Goal: Use online tool/utility: Utilize a website feature to perform a specific function

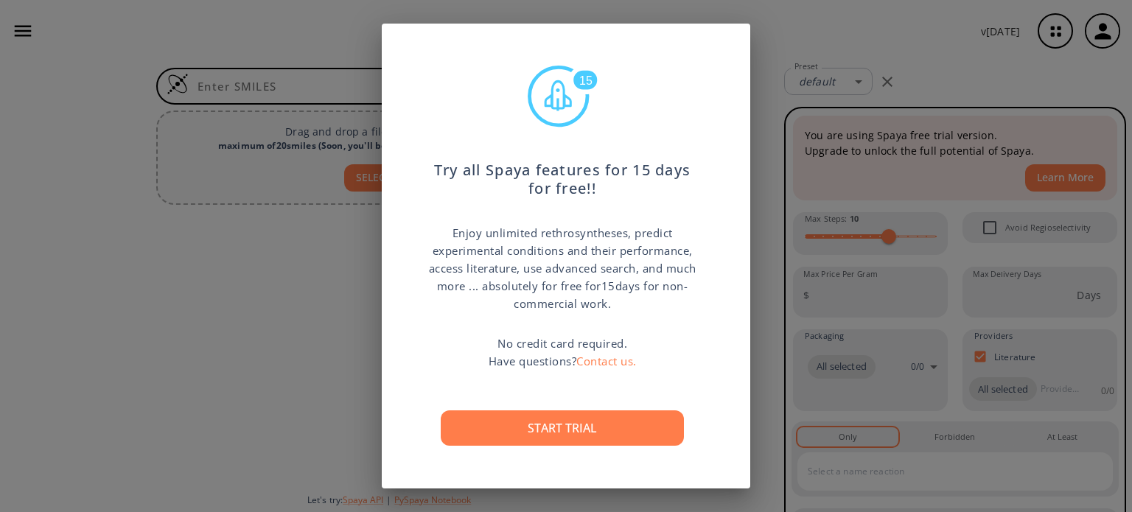
click at [764, 344] on div "15 Try all Spaya features for 15 days for free!! Enjoy unlimited rethrosynthese…" at bounding box center [566, 256] width 1132 height 512
click at [764, 344] on div at bounding box center [389, 346] width 778 height 271
click at [972, 88] on div "Preset default 0 Preset" at bounding box center [955, 81] width 354 height 39
click at [969, 93] on div "Preset default 0 Preset" at bounding box center [955, 81] width 354 height 39
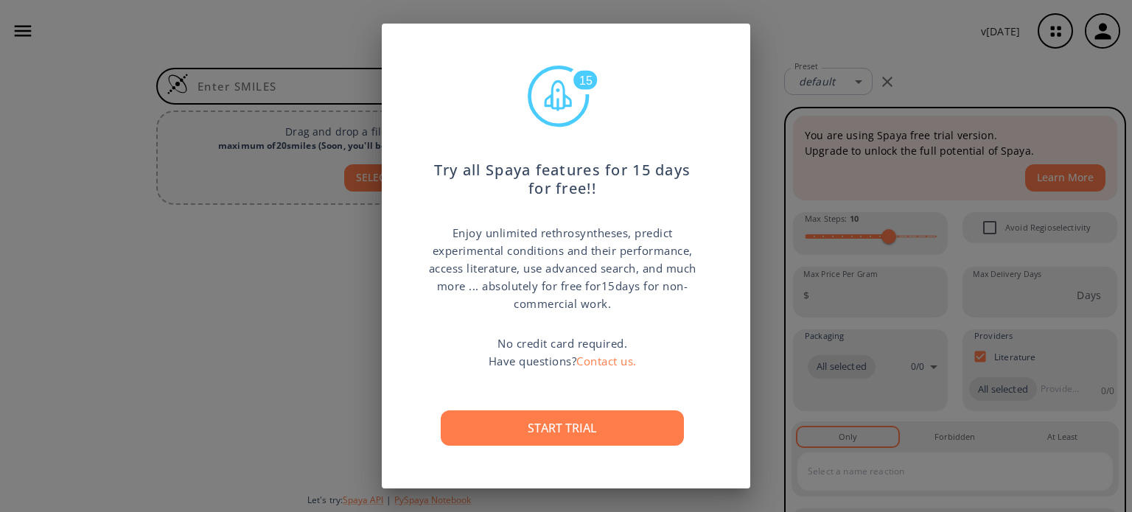
click at [969, 93] on div "Preset default 0 Preset" at bounding box center [955, 81] width 354 height 39
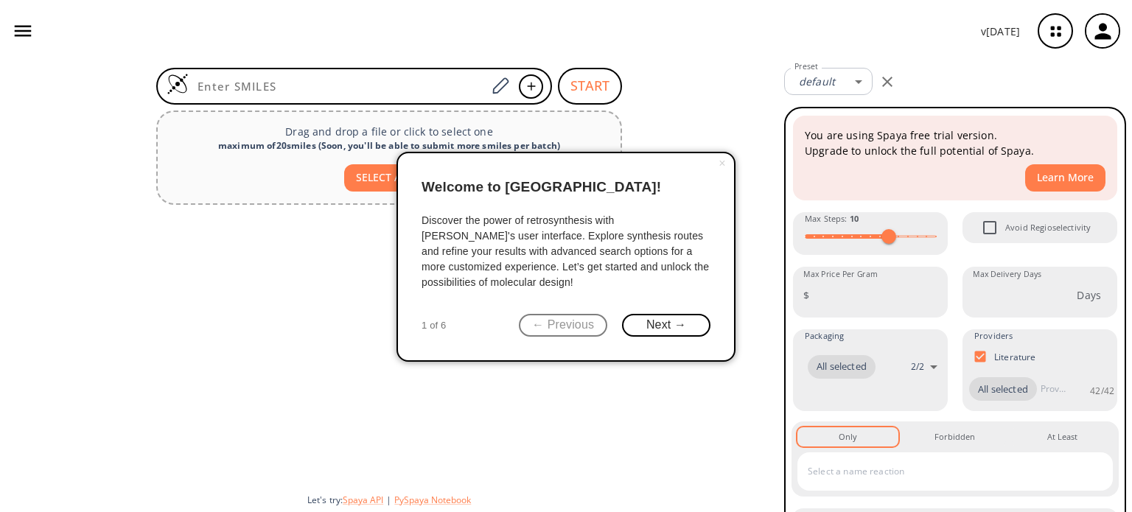
click at [977, 80] on body "v [DATE] [PERSON_NAME] [EMAIL_ADDRESS][DOMAIN_NAME] Retrosynthesis Activities P…" at bounding box center [566, 256] width 1132 height 512
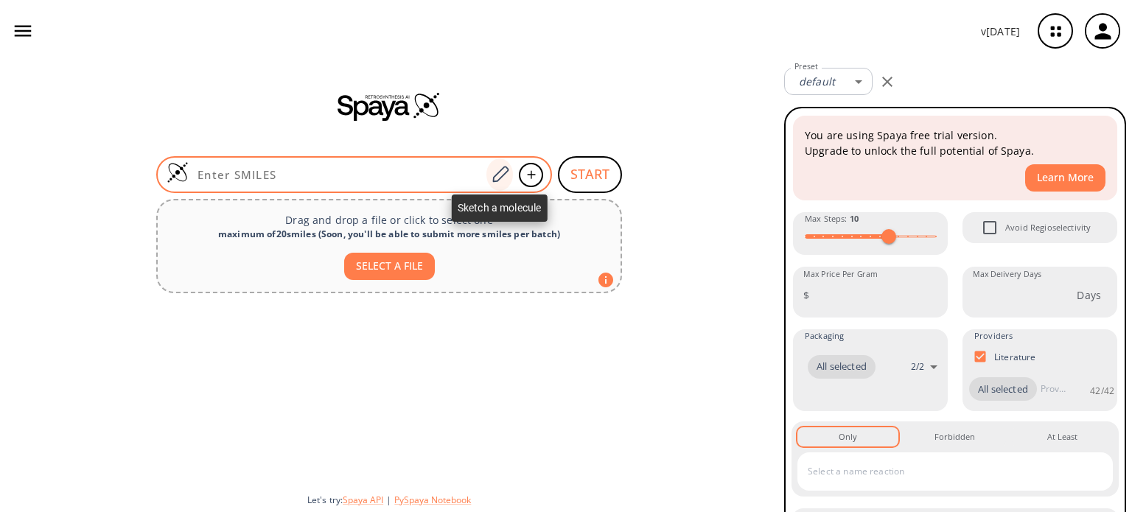
click at [498, 173] on icon at bounding box center [500, 174] width 16 height 16
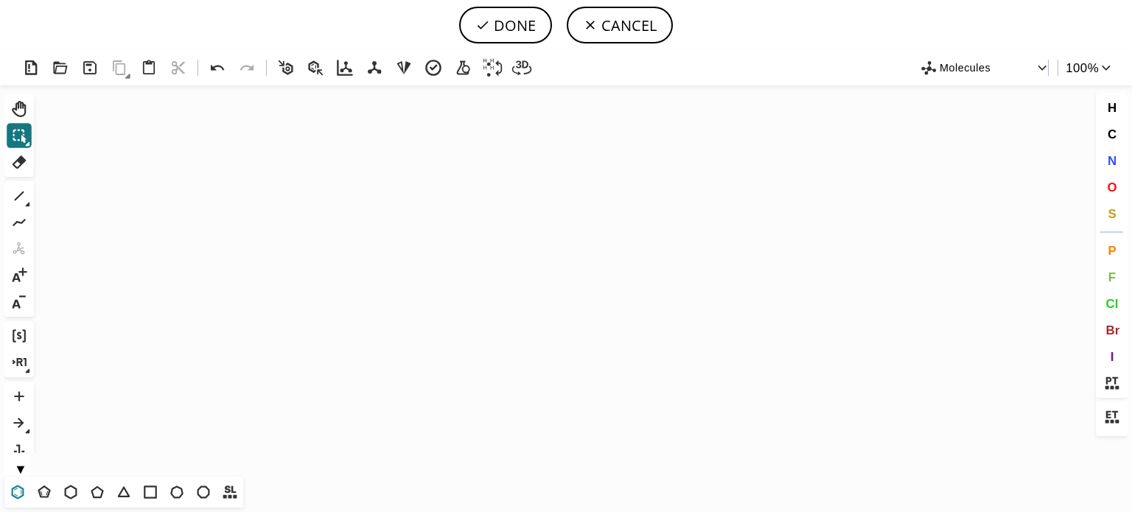
click at [15, 495] on icon at bounding box center [18, 492] width 8 height 9
click at [462, 248] on icon "Created with [PERSON_NAME] 2.3.0" at bounding box center [566, 281] width 1053 height 391
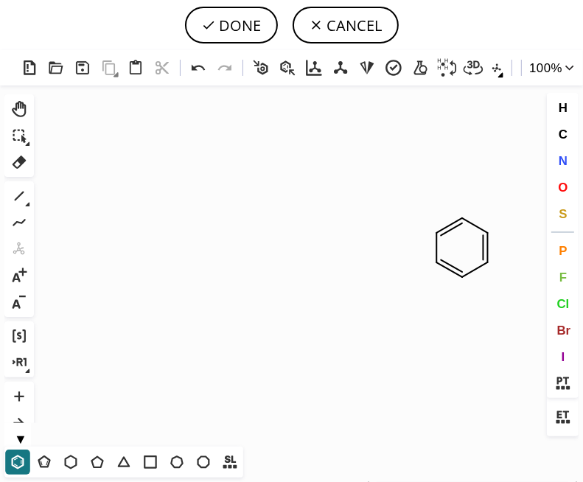
drag, startPoint x: 98, startPoint y: 466, endPoint x: 209, endPoint y: 391, distance: 133.9
click at [98, 466] on icon at bounding box center [97, 462] width 19 height 19
click at [20, 196] on icon at bounding box center [20, 197] width 10 height 10
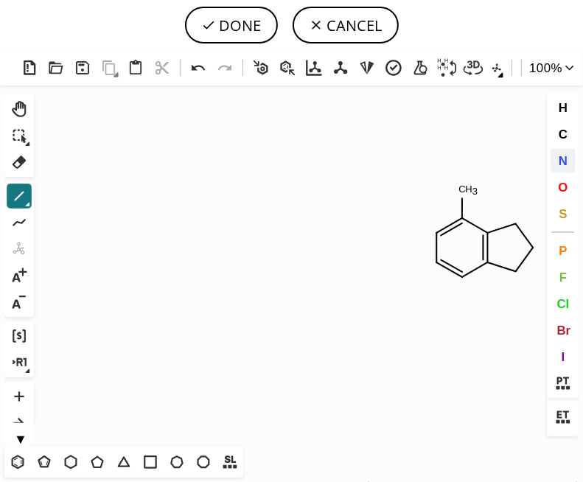
click at [565, 163] on span "N" at bounding box center [562, 160] width 9 height 14
click at [464, 190] on tspan "N" at bounding box center [463, 190] width 7 height 11
click at [437, 234] on tspan "N" at bounding box center [436, 234] width 7 height 11
click at [462, 277] on tspan "N" at bounding box center [461, 277] width 7 height 11
click at [515, 271] on tspan "N" at bounding box center [515, 270] width 7 height 11
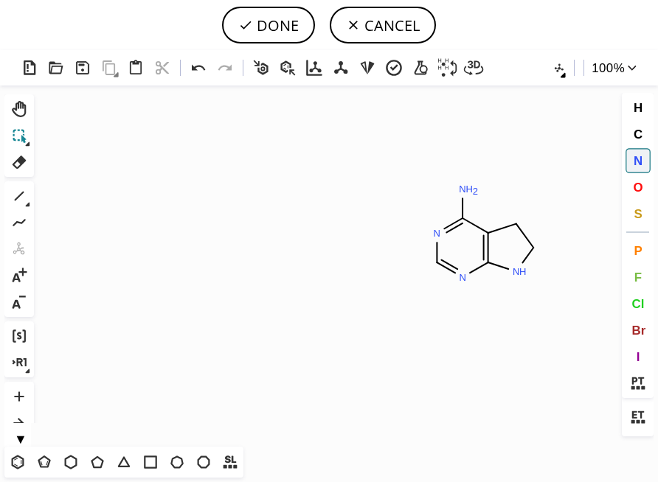
click at [15, 136] on icon at bounding box center [19, 135] width 19 height 19
click at [531, 209] on icon "Created with [PERSON_NAME] 2.3.0 N H N N N H 2 N" at bounding box center [329, 266] width 578 height 361
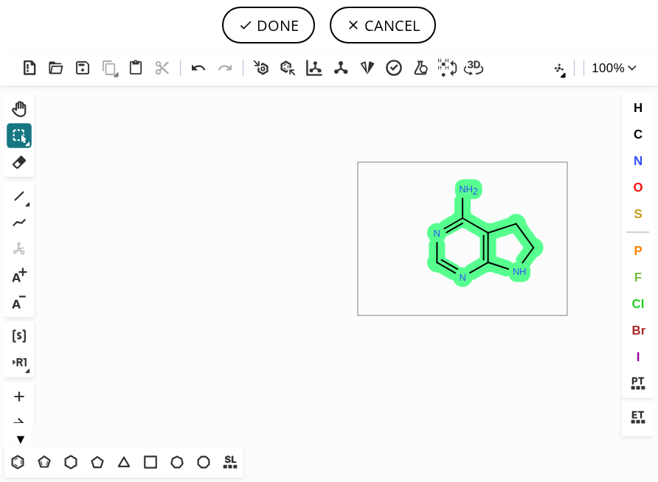
drag, startPoint x: 358, startPoint y: 162, endPoint x: 569, endPoint y: 318, distance: 262.6
click at [569, 318] on icon "Created with [PERSON_NAME] 2.3.0 N H N N N H 2 N" at bounding box center [329, 266] width 578 height 361
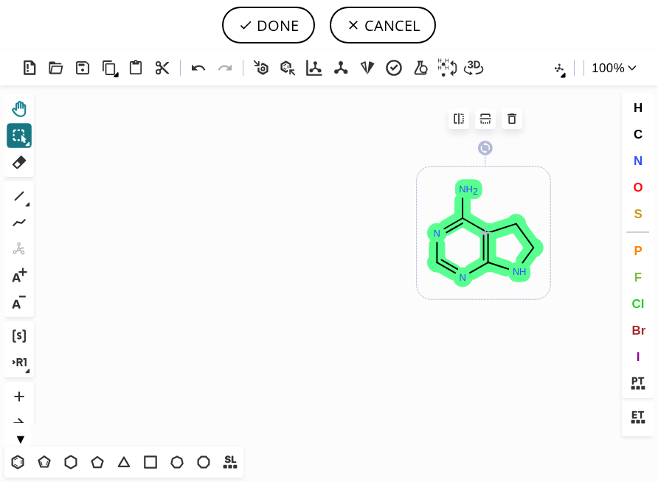
click at [20, 114] on icon at bounding box center [19, 109] width 19 height 19
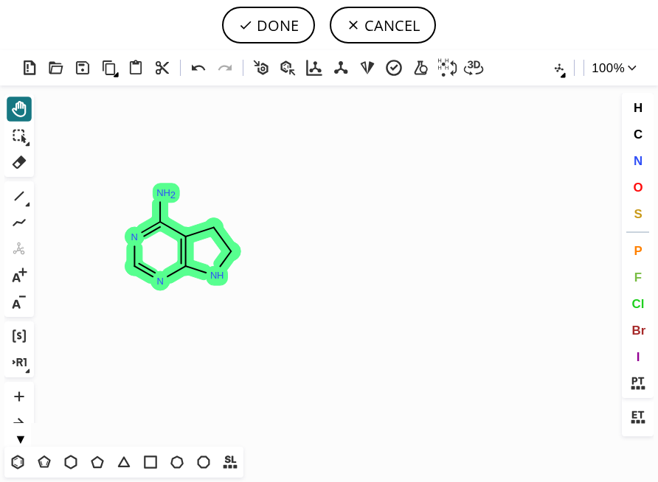
drag, startPoint x: 504, startPoint y: 176, endPoint x: 203, endPoint y: 179, distance: 300.8
click at [203, 179] on icon "Created with [PERSON_NAME] 2.3.0 N N N H N H 2 N" at bounding box center [329, 266] width 578 height 361
click at [17, 198] on icon at bounding box center [20, 197] width 10 height 10
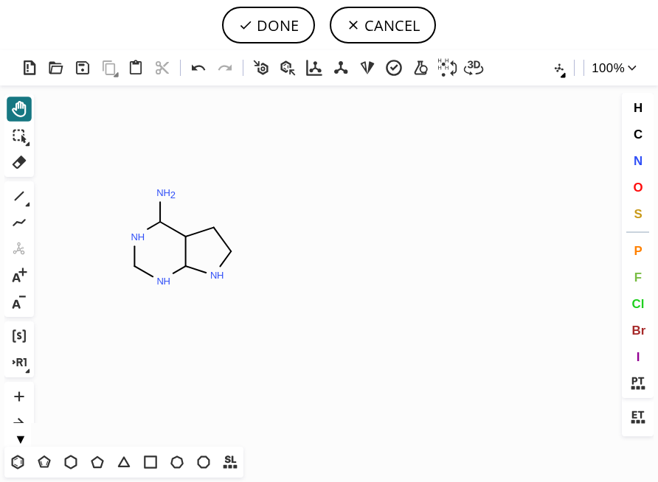
drag, startPoint x: 634, startPoint y: 159, endPoint x: 360, endPoint y: 256, distance: 290.7
click at [634, 158] on span "N" at bounding box center [636, 160] width 9 height 14
click at [233, 256] on tspan "N" at bounding box center [232, 256] width 7 height 11
click at [20, 192] on icon at bounding box center [19, 195] width 19 height 19
click at [18, 459] on icon at bounding box center [17, 462] width 19 height 19
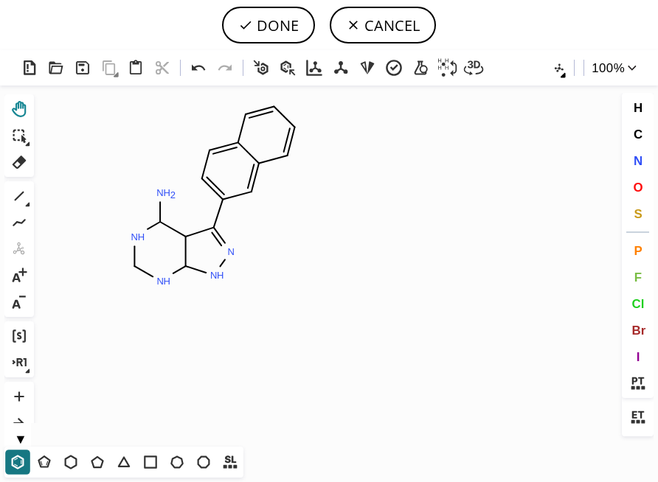
click at [18, 110] on icon at bounding box center [19, 109] width 19 height 19
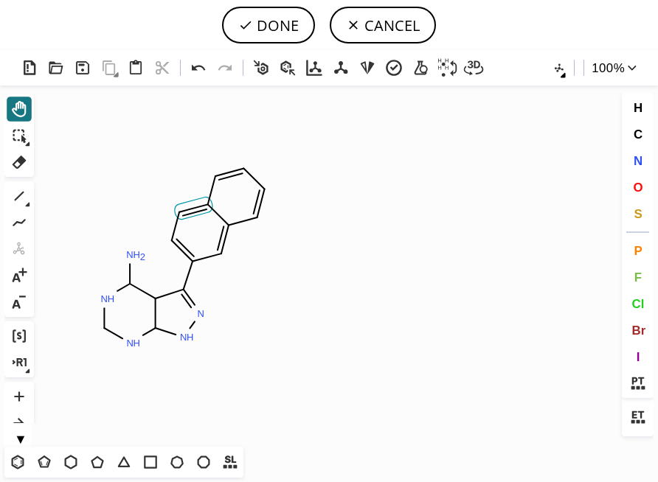
click at [194, 215] on icon at bounding box center [194, 208] width 38 height 22
click at [19, 194] on icon at bounding box center [19, 195] width 19 height 19
drag, startPoint x: 108, startPoint y: 302, endPoint x: 104, endPoint y: 329, distance: 27.6
click at [18, 438] on button "▼" at bounding box center [20, 437] width 32 height 14
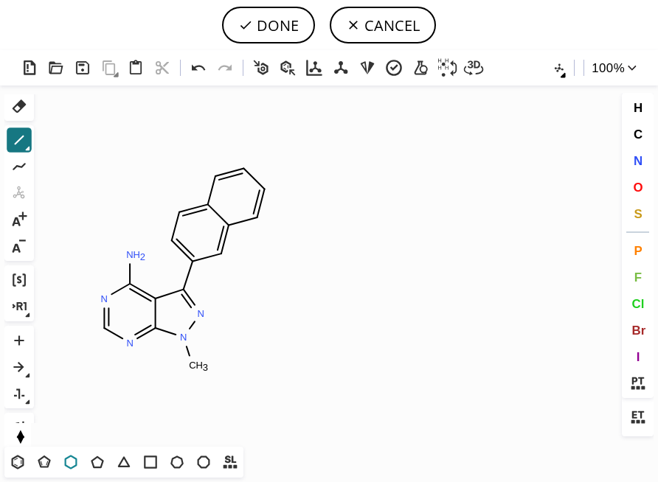
click at [76, 465] on icon at bounding box center [71, 462] width 13 height 14
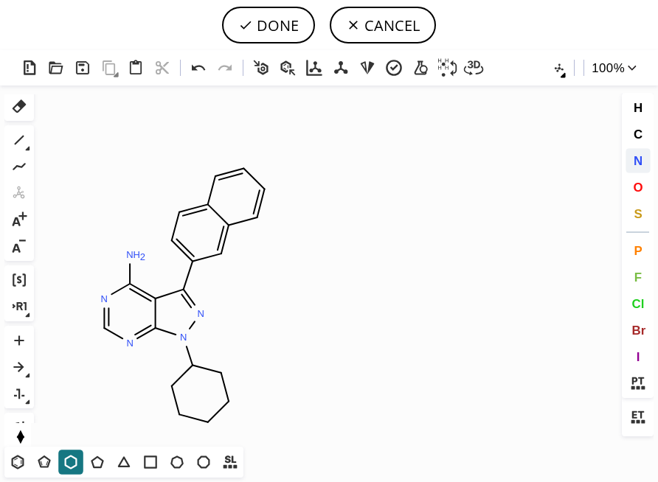
click at [642, 158] on button "N" at bounding box center [637, 160] width 25 height 25
click at [229, 402] on tspan "N" at bounding box center [228, 402] width 7 height 11
click at [18, 150] on icon at bounding box center [19, 139] width 19 height 19
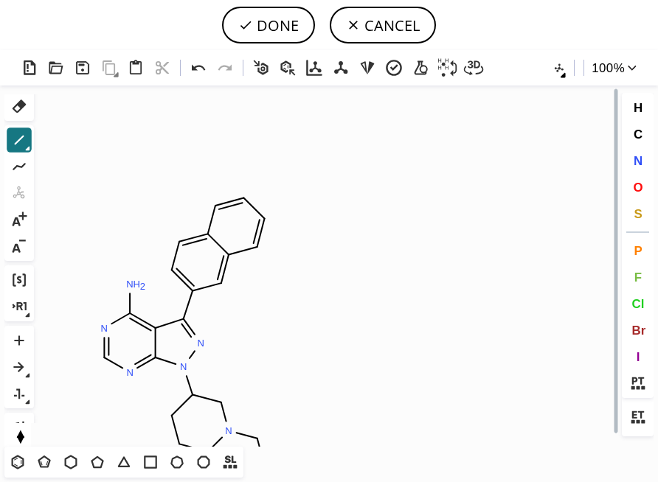
click at [21, 438] on button "▲" at bounding box center [20, 432] width 32 height 14
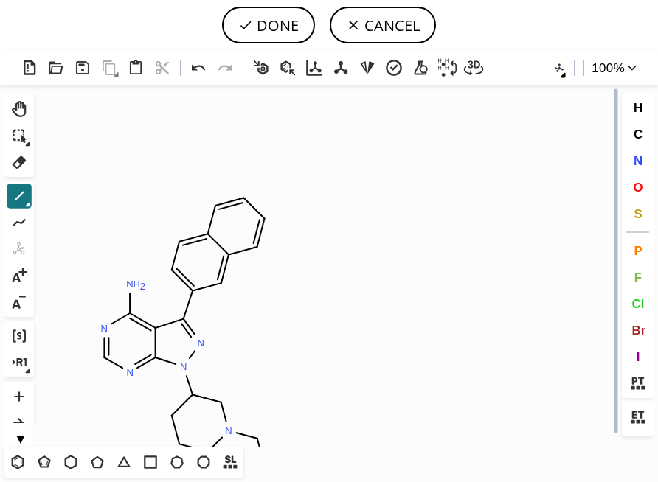
click at [21, 438] on button "▼" at bounding box center [20, 437] width 32 height 14
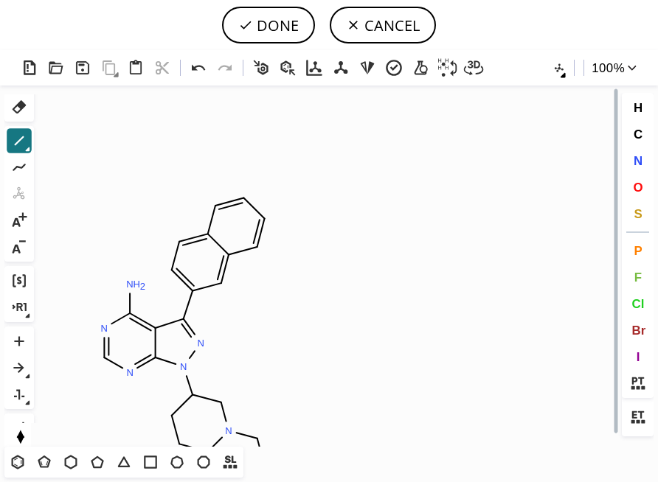
scroll to position [56, 0]
click at [21, 438] on button "▲" at bounding box center [20, 432] width 32 height 14
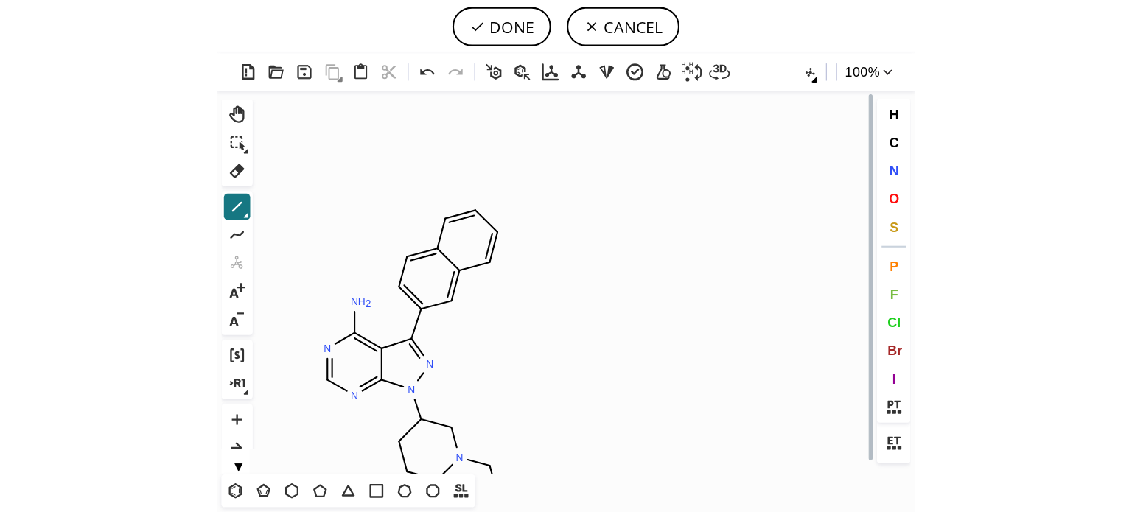
scroll to position [0, 0]
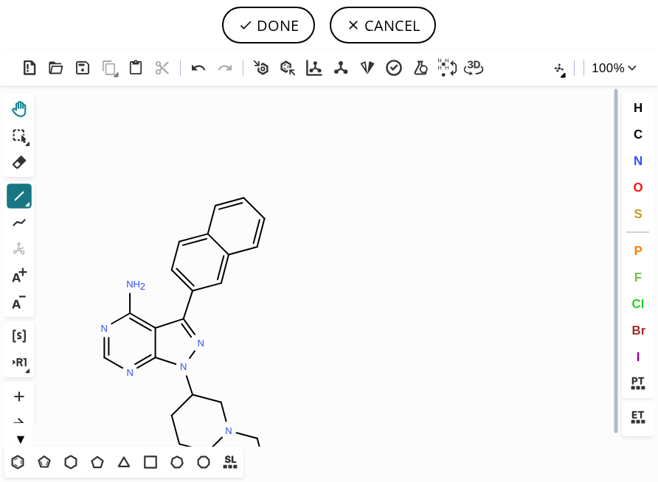
click at [24, 103] on icon at bounding box center [19, 109] width 19 height 19
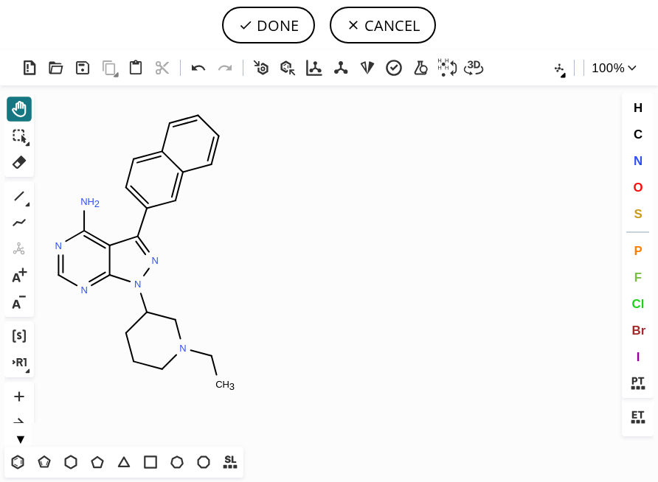
drag, startPoint x: 279, startPoint y: 309, endPoint x: 234, endPoint y: 226, distance: 94.4
click at [234, 226] on icon "Created with [PERSON_NAME] 2.3.0 C H 3 N N N N N N H 2 N" at bounding box center [329, 266] width 578 height 361
click at [23, 203] on icon at bounding box center [19, 195] width 19 height 19
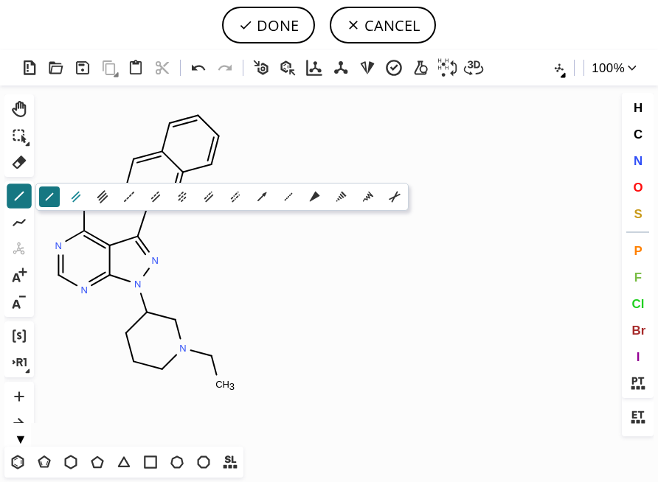
click at [70, 198] on icon at bounding box center [76, 197] width 16 height 16
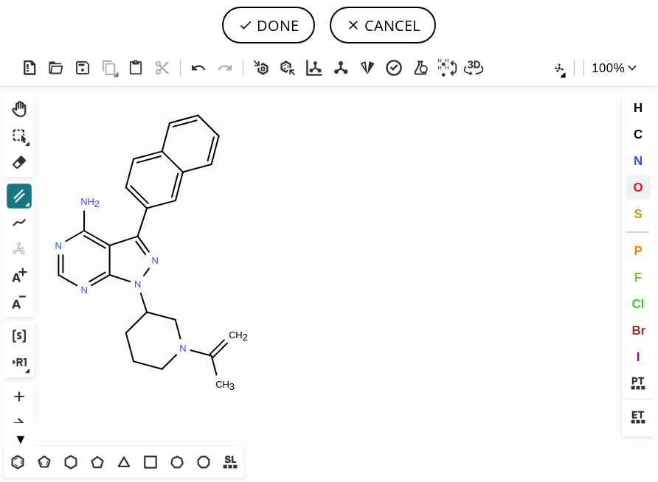
click at [638, 182] on span "O" at bounding box center [637, 187] width 10 height 14
click at [233, 335] on tspan "O" at bounding box center [232, 335] width 7 height 11
click at [219, 386] on tspan "O" at bounding box center [218, 385] width 7 height 11
click at [18, 195] on icon at bounding box center [19, 195] width 19 height 19
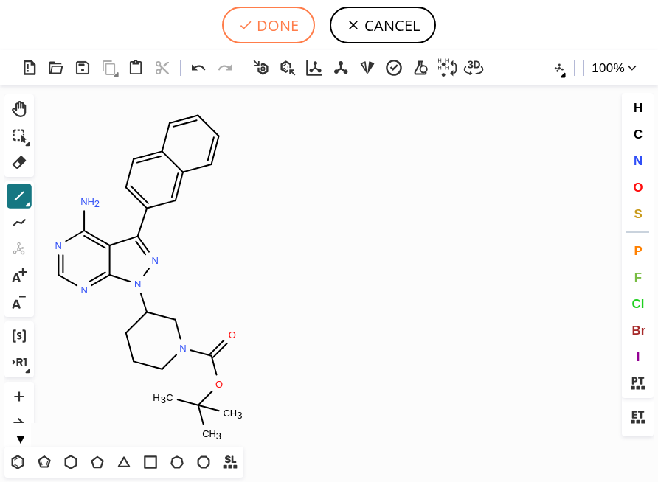
click at [271, 32] on button "DONE" at bounding box center [268, 25] width 93 height 37
type input "N1=CN=C2N(C3CCCN(C(=O)OC(C)(C)C)C3)N=C(C3C=C4C=CC=CC4=CC=3)C2=C1N"
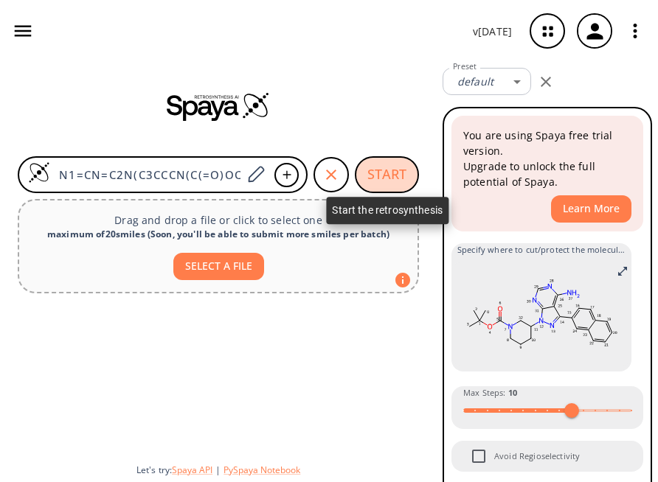
click at [382, 176] on button "START" at bounding box center [387, 174] width 64 height 37
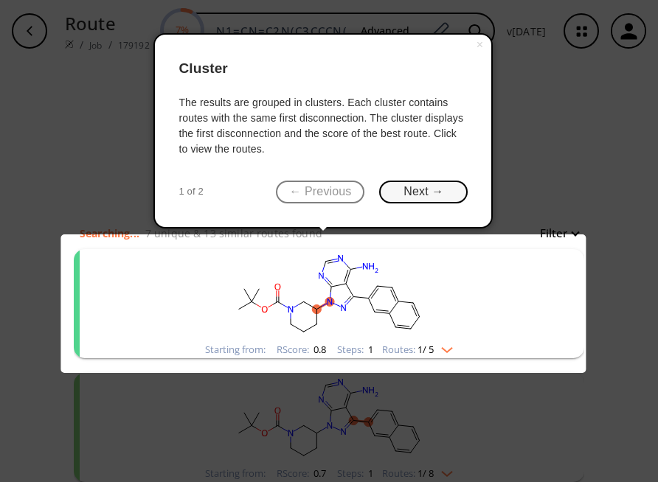
click at [447, 194] on button "Next →" at bounding box center [423, 192] width 88 height 23
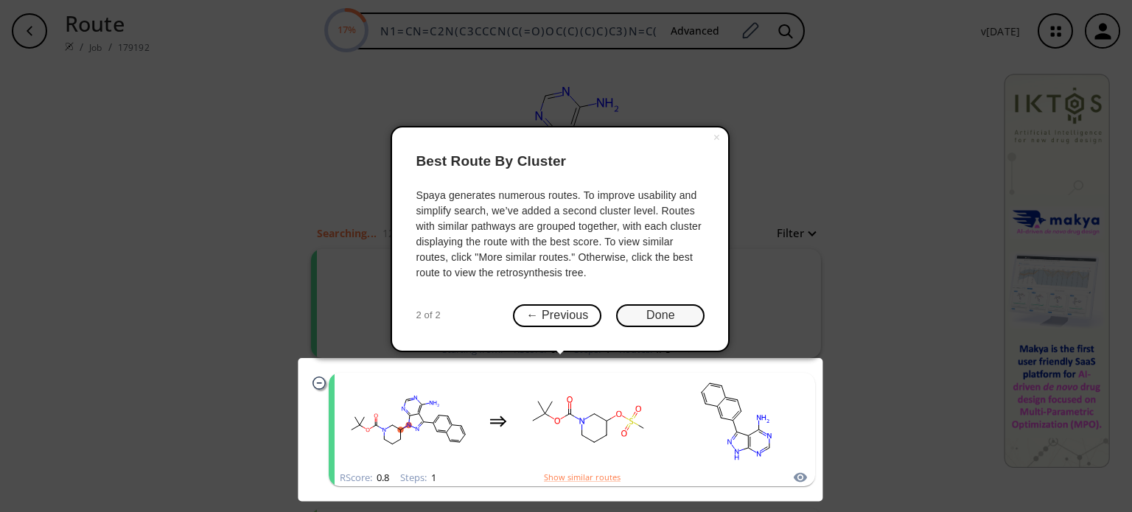
click at [656, 316] on button "Done" at bounding box center [660, 315] width 88 height 23
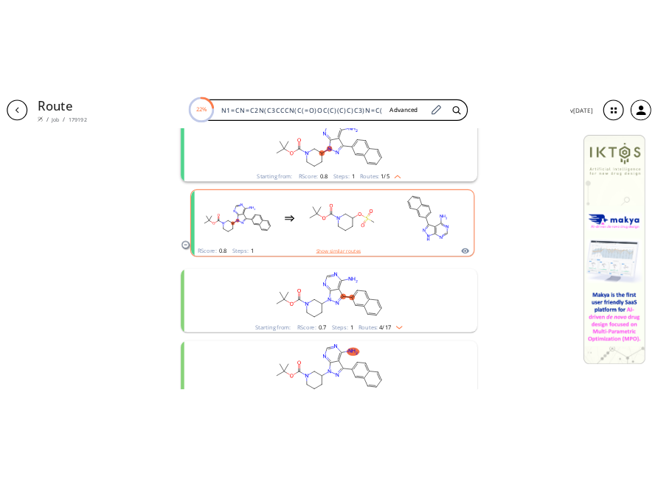
scroll to position [295, 0]
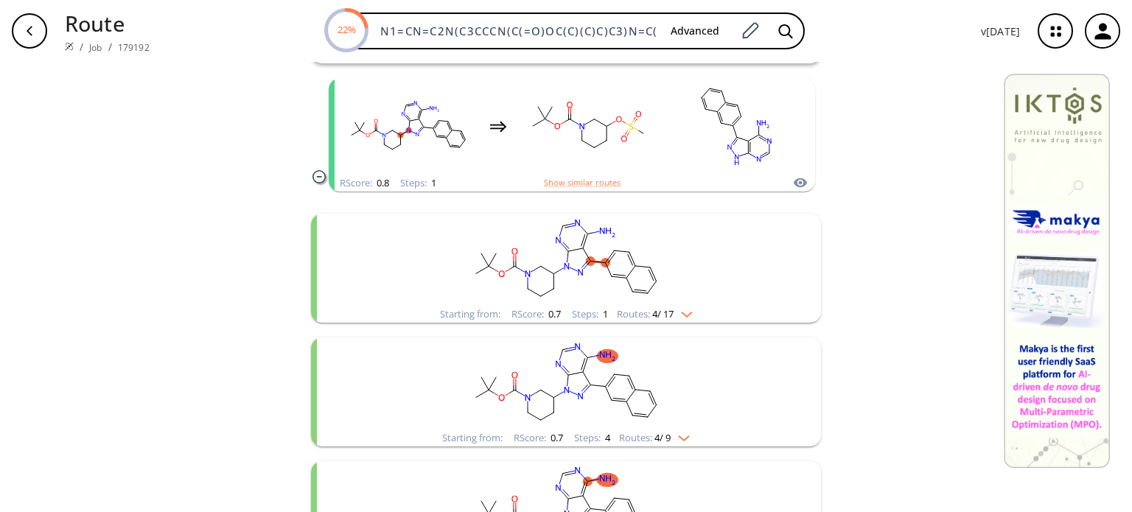
click at [687, 313] on img "clusters" at bounding box center [683, 312] width 19 height 12
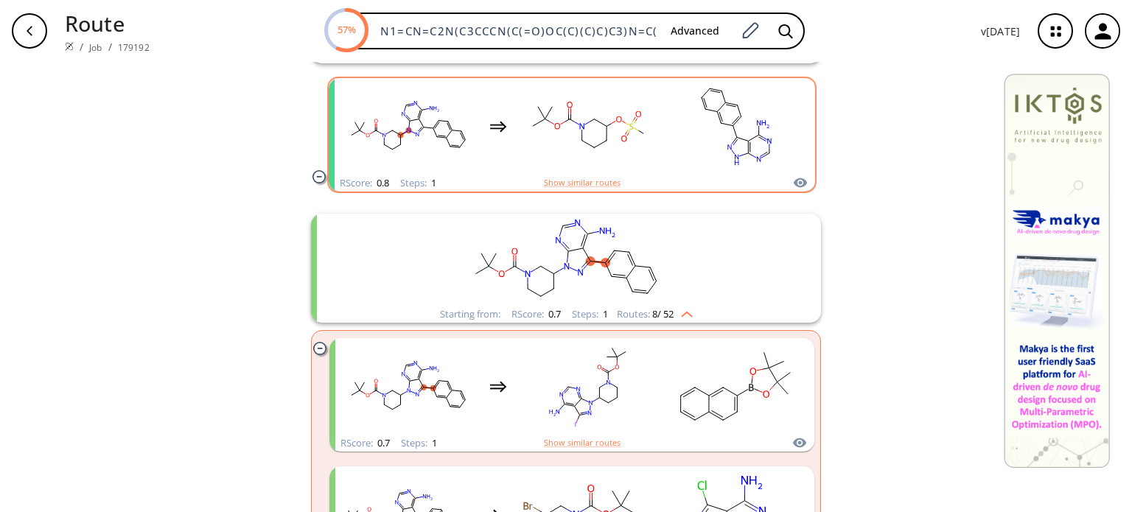
click at [342, 146] on rect "clusters" at bounding box center [408, 126] width 133 height 92
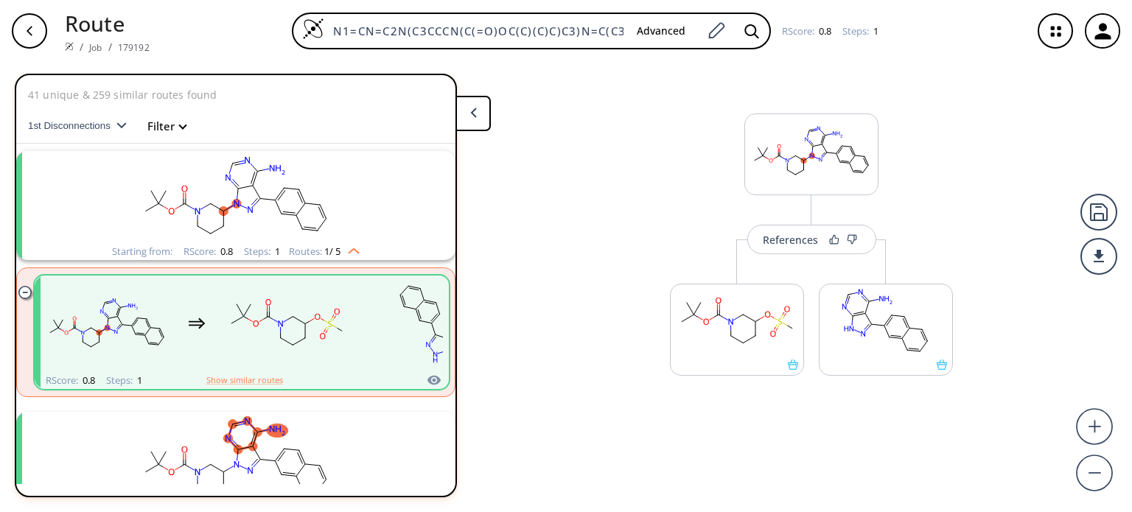
click at [486, 114] on button at bounding box center [473, 113] width 35 height 35
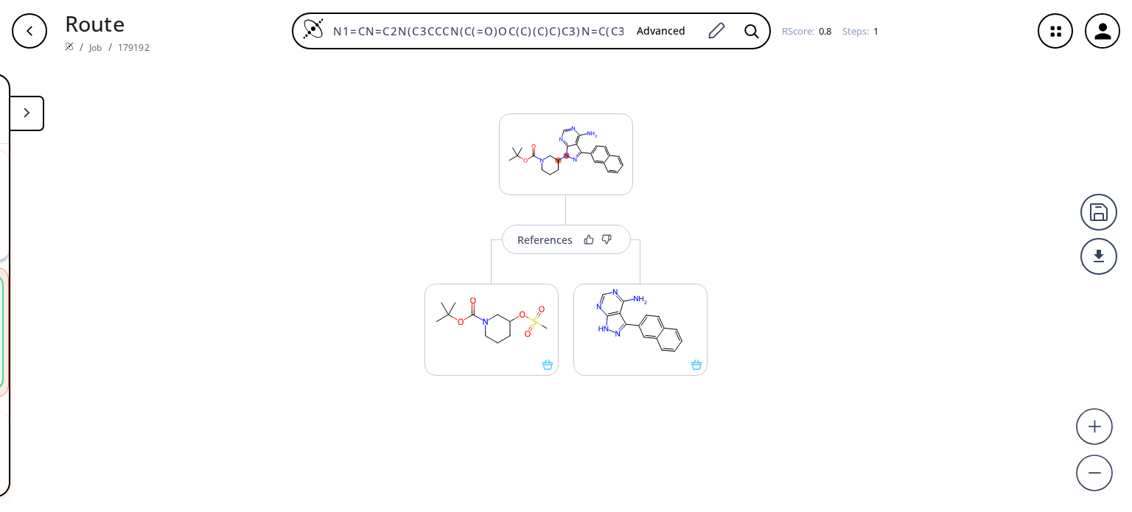
click at [34, 120] on button at bounding box center [26, 113] width 35 height 35
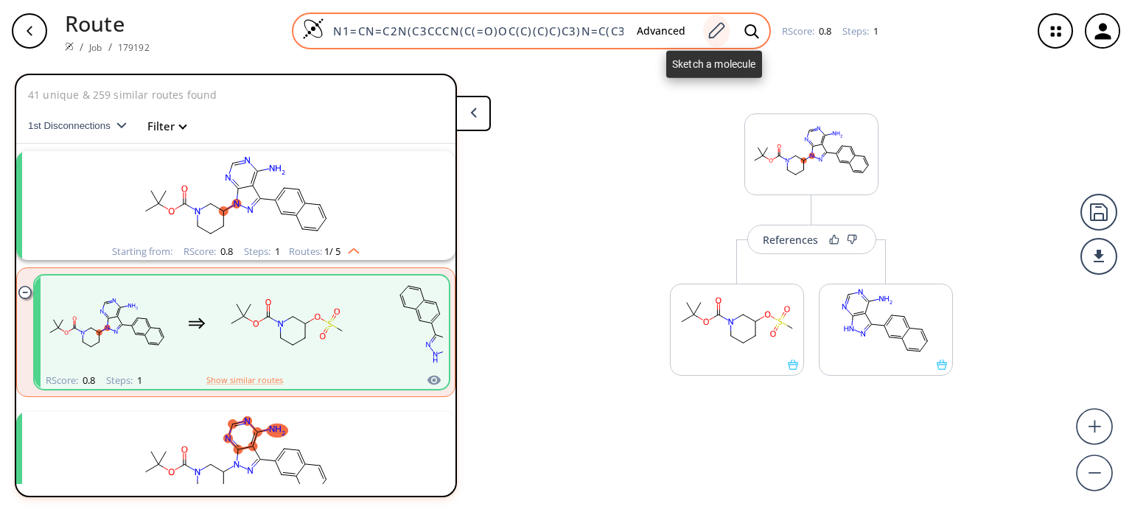
click at [721, 30] on icon at bounding box center [716, 30] width 20 height 19
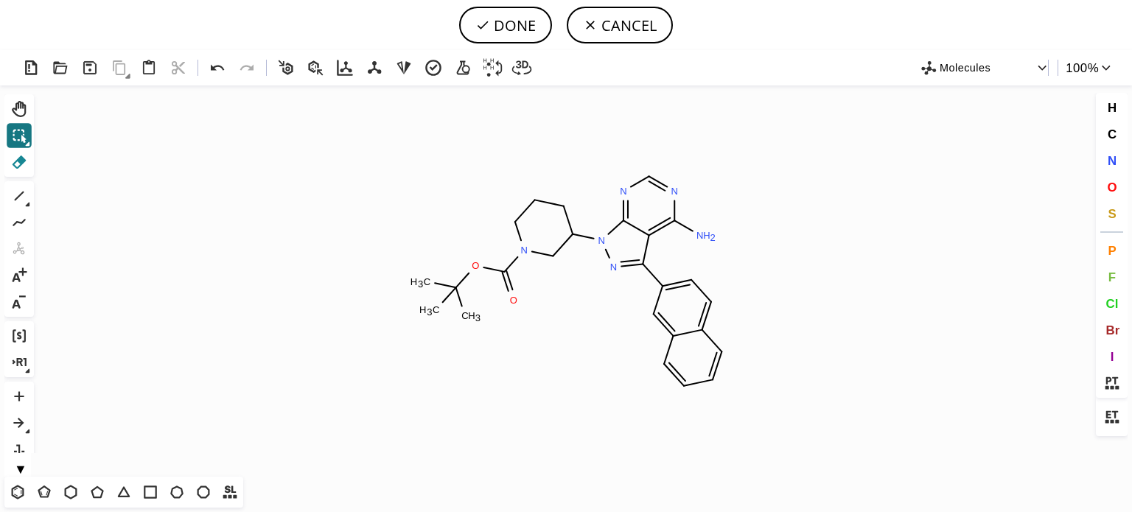
click at [23, 164] on icon at bounding box center [19, 162] width 19 height 19
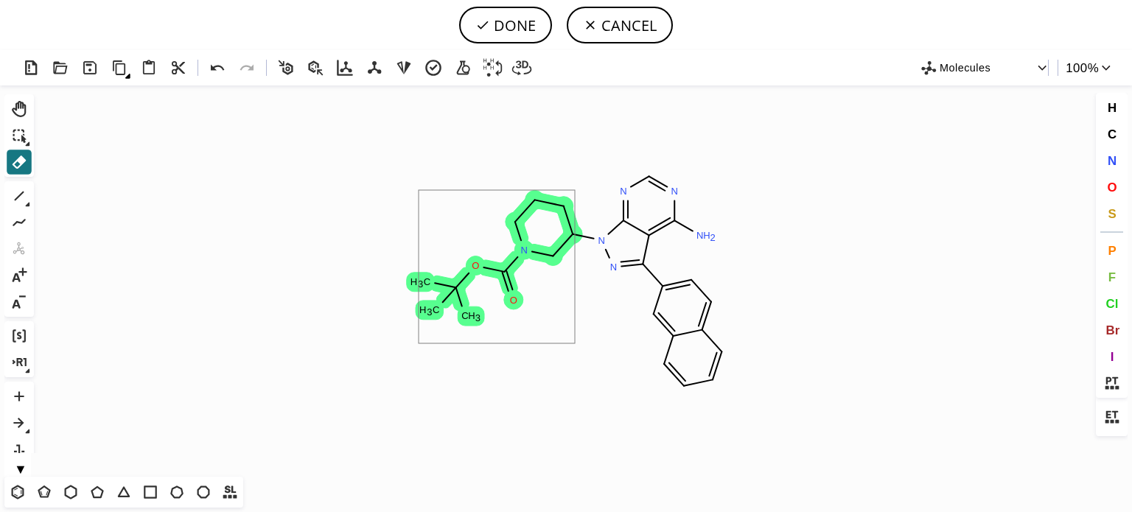
drag, startPoint x: 419, startPoint y: 344, endPoint x: 575, endPoint y: 190, distance: 218.9
click at [575, 190] on icon "Created with [PERSON_NAME] 2.3.0 N N N N O O C H 3 C H 3 C H 3 N N H 2" at bounding box center [566, 281] width 1053 height 391
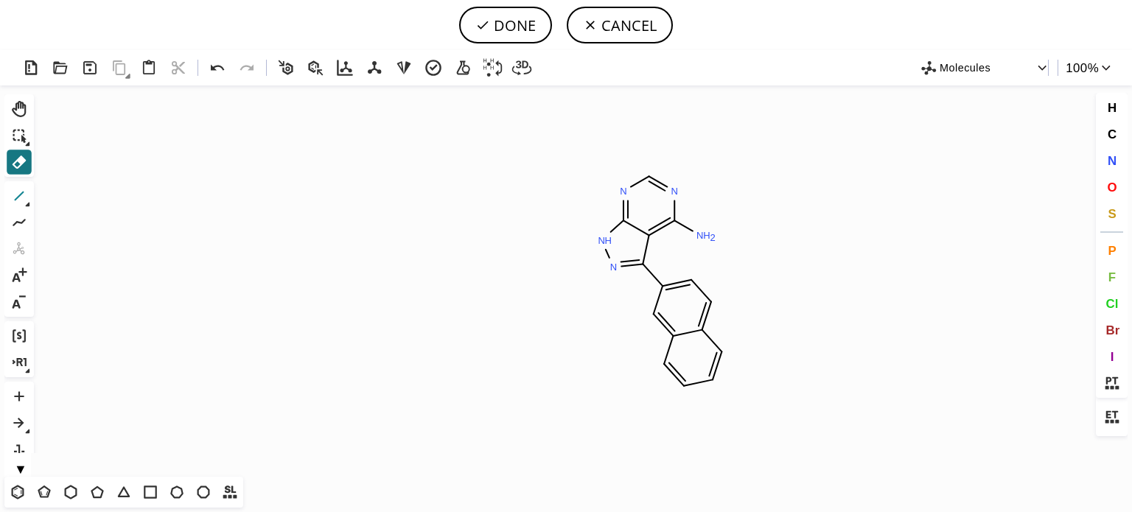
click at [20, 194] on icon at bounding box center [19, 195] width 19 height 19
click at [498, 22] on button "DONE" at bounding box center [505, 25] width 93 height 37
type input "N1C(N)=C2C(N(C)N=C2C2=CC=C3C(C=CC=C3)=C2)=NC=1"
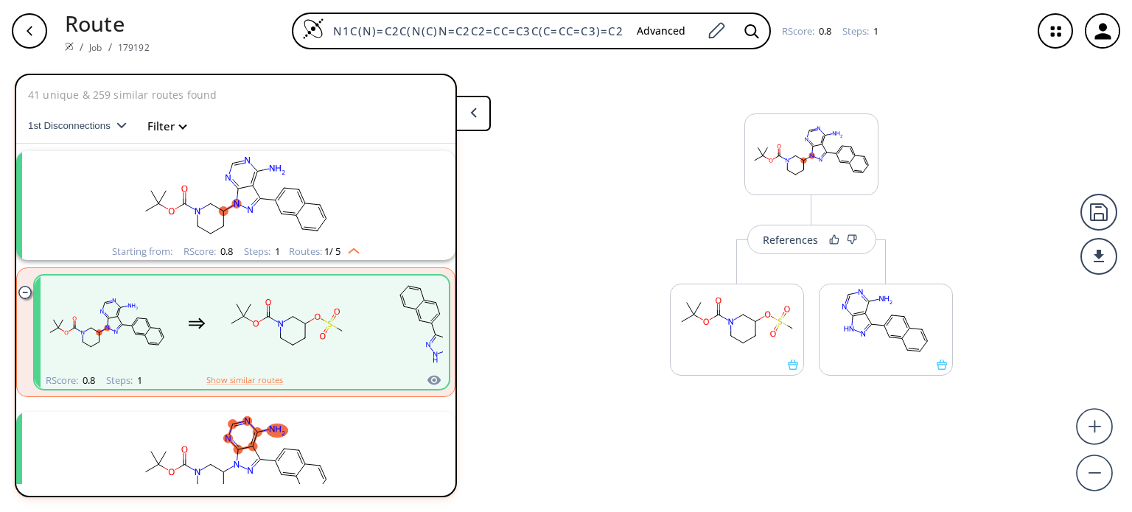
click at [37, 38] on div "button" at bounding box center [29, 30] width 35 height 35
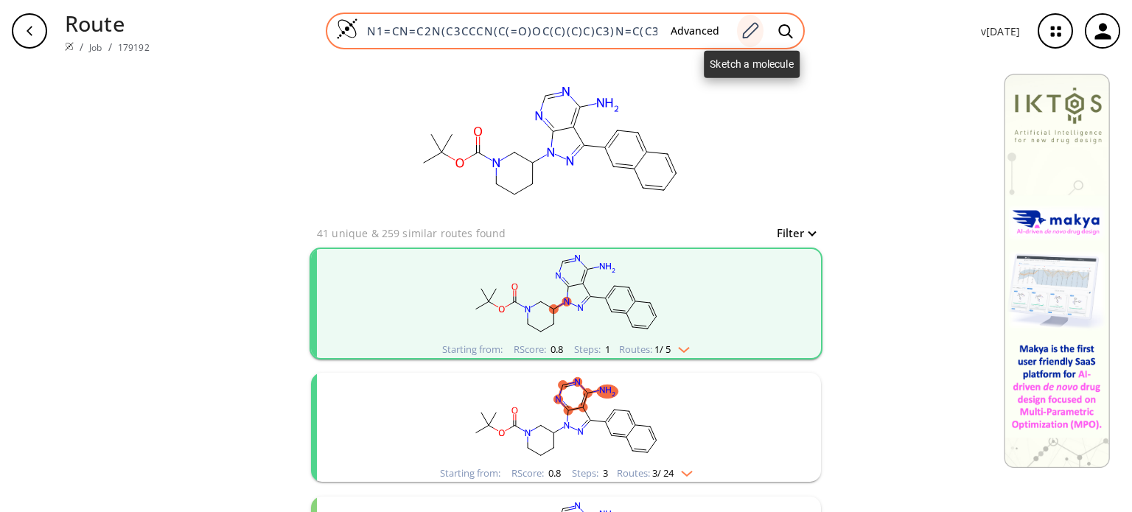
click at [746, 37] on icon at bounding box center [751, 30] width 16 height 16
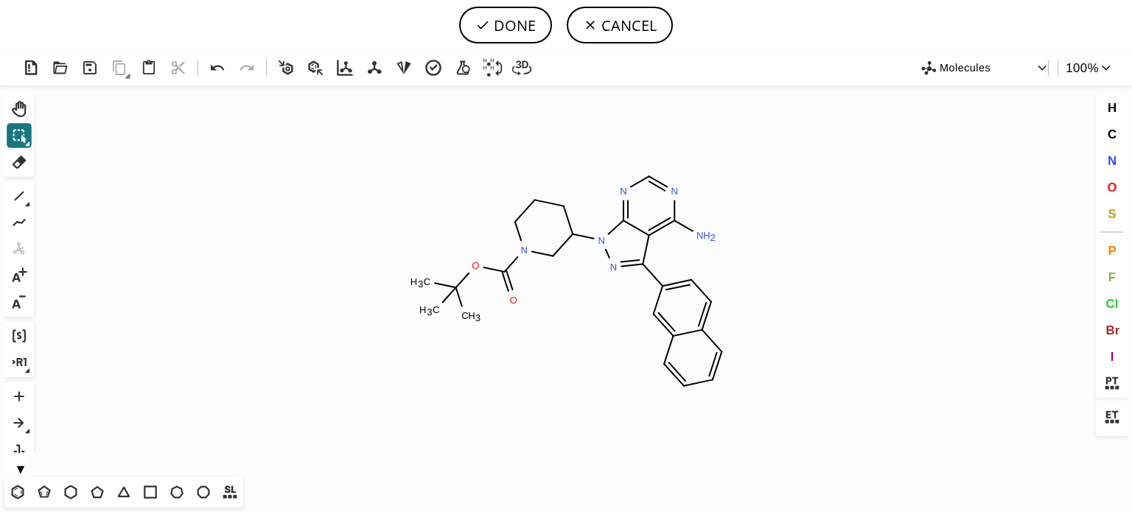
drag, startPoint x: 18, startPoint y: 158, endPoint x: 206, endPoint y: 206, distance: 194.7
click at [38, 162] on div "Ctrl+Alt+H Shift+Tab Del 1 Alt+E + - Ctrl+G Ctrl+R Alt+T ▼" at bounding box center [21, 285] width 35 height 383
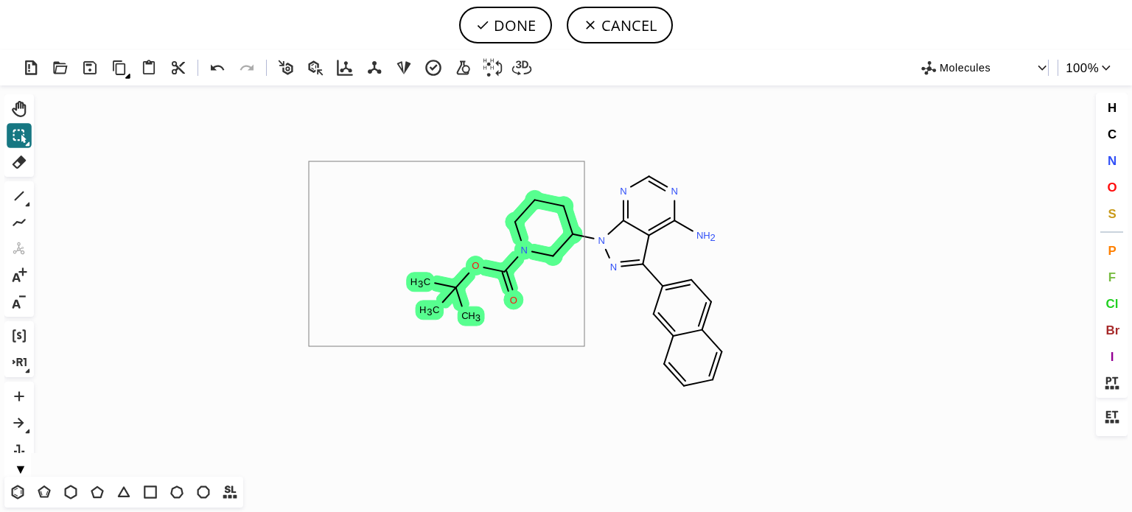
drag, startPoint x: 439, startPoint y: 201, endPoint x: 585, endPoint y: 346, distance: 205.4
click at [585, 346] on icon "Created with [PERSON_NAME] 2.3.0 N N N N O O C H 3 C H 3 C H 3 N N H 2" at bounding box center [566, 281] width 1053 height 391
click at [600, 139] on icon at bounding box center [599, 135] width 15 height 15
click at [602, 135] on icon at bounding box center [599, 135] width 15 height 15
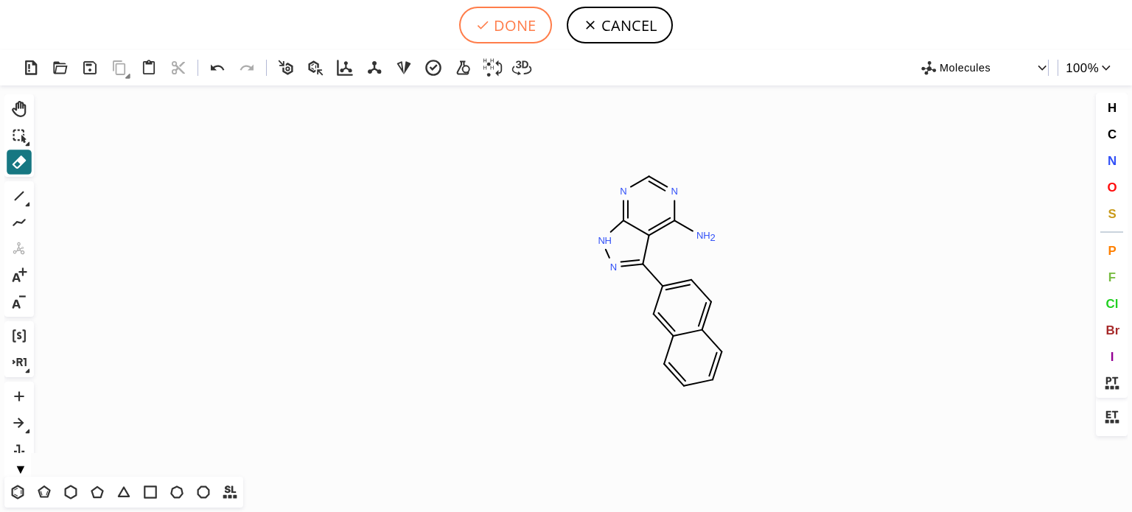
click at [498, 23] on button "DONE" at bounding box center [505, 25] width 93 height 37
type input "N1C(N)=C2C(NN=C2C2=CC=C3C(C=CC=C3)=C2)=NC=1"
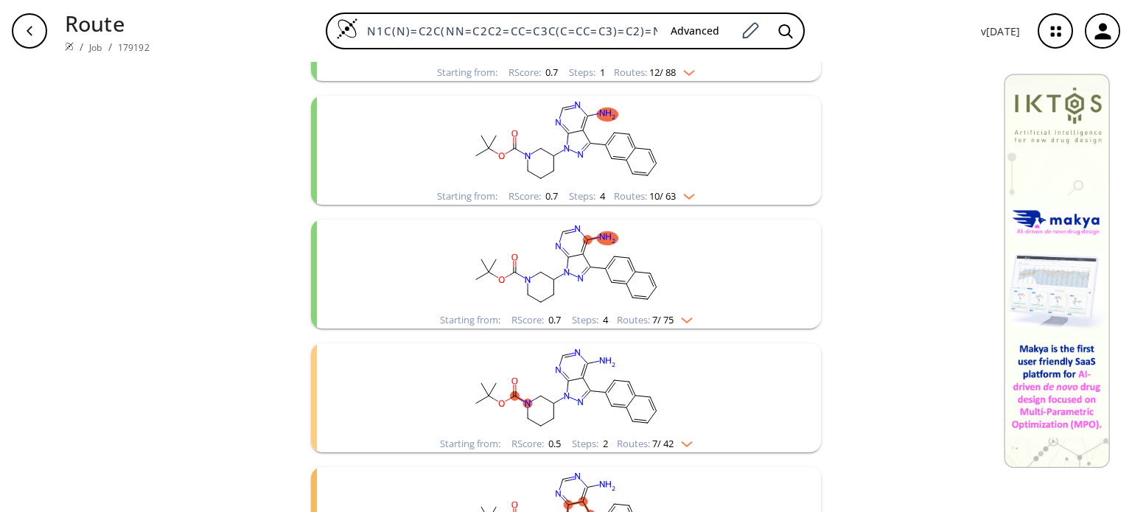
scroll to position [596, 0]
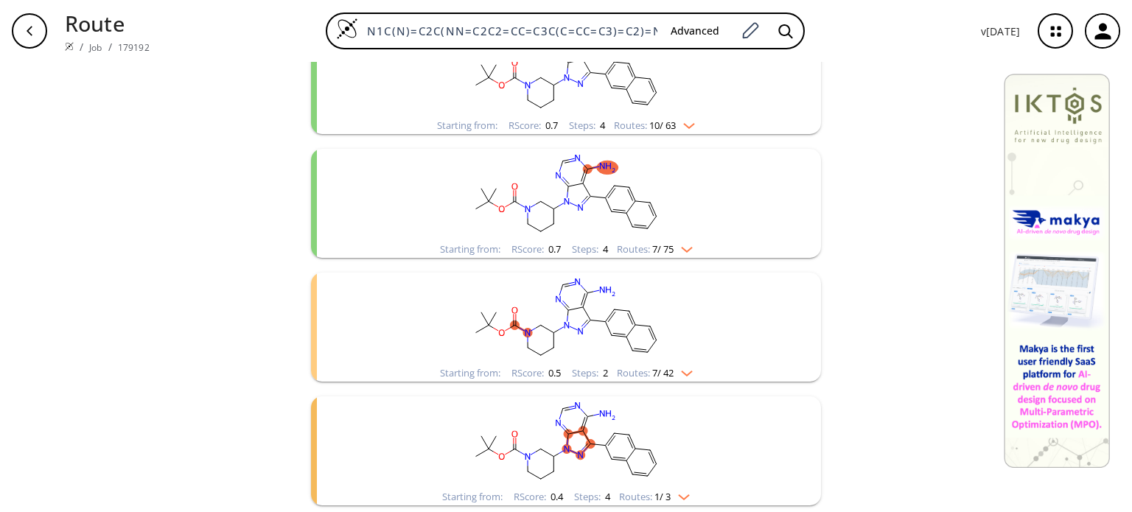
click at [686, 372] on img "clusters" at bounding box center [683, 371] width 19 height 12
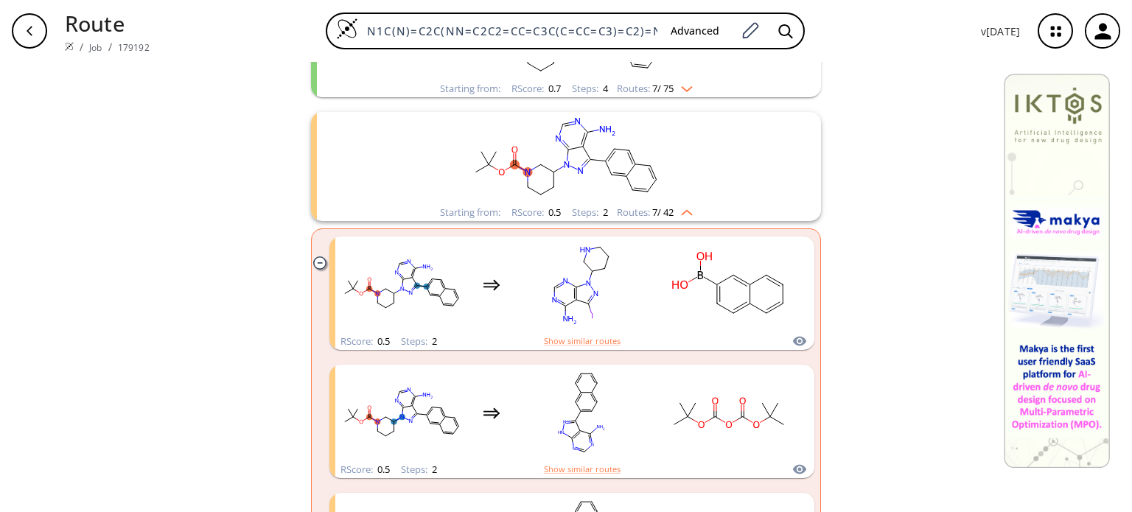
scroll to position [817, 0]
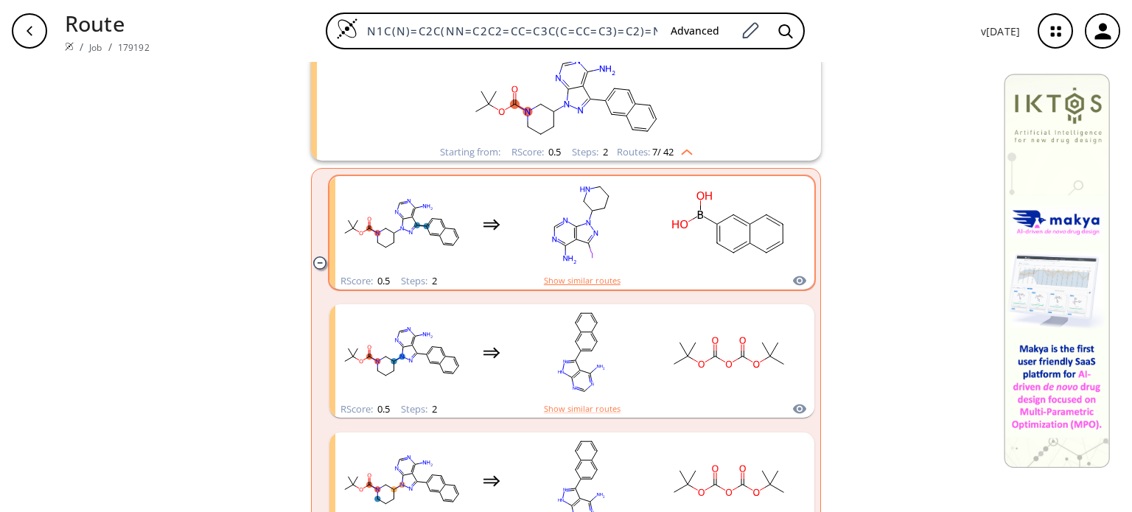
click at [579, 282] on button "Show similar routes" at bounding box center [582, 280] width 77 height 13
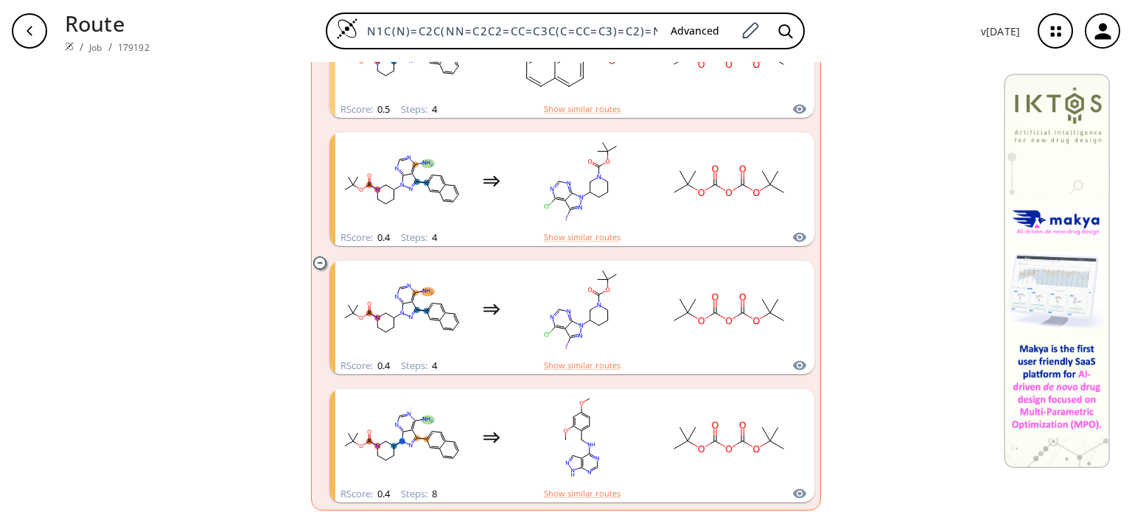
scroll to position [3311, 0]
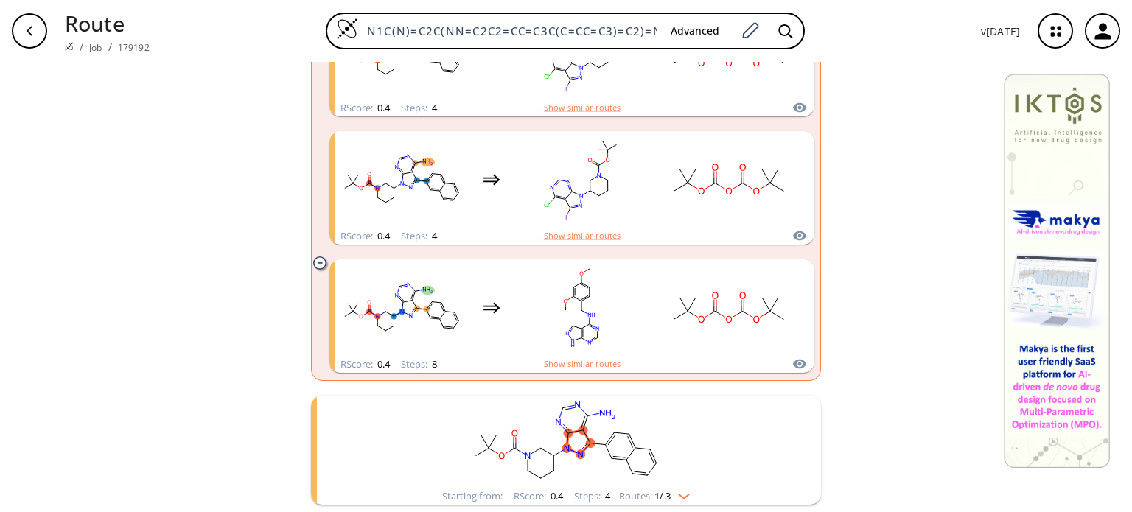
click at [687, 493] on img "clusters" at bounding box center [680, 494] width 19 height 12
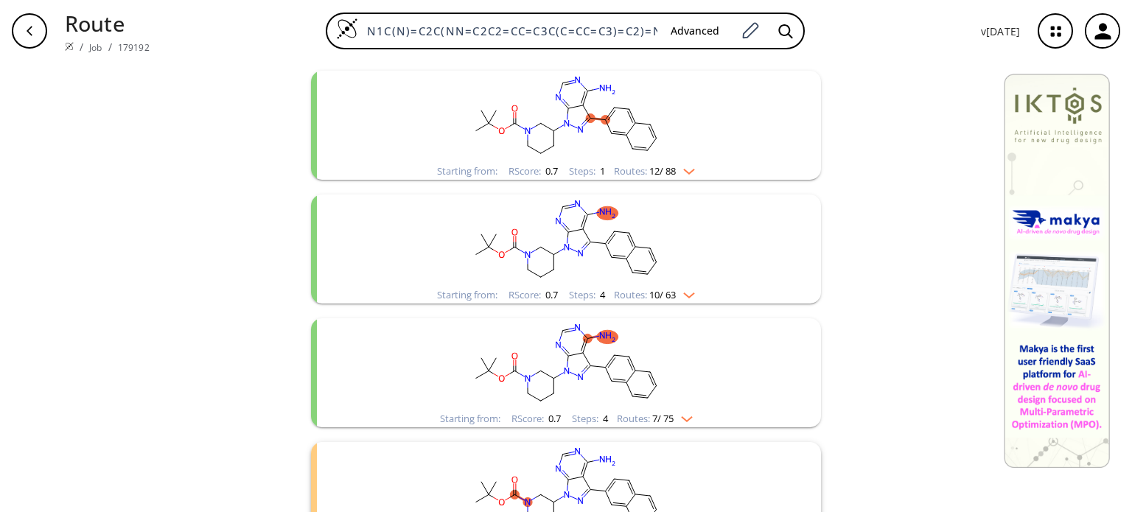
scroll to position [0, 0]
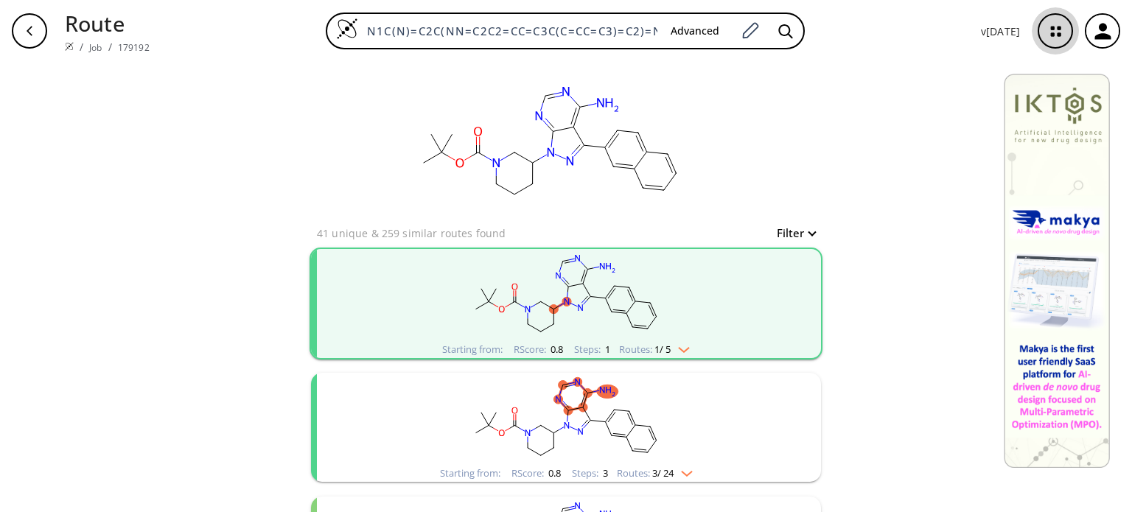
click at [1056, 23] on icon "button" at bounding box center [1055, 31] width 39 height 39
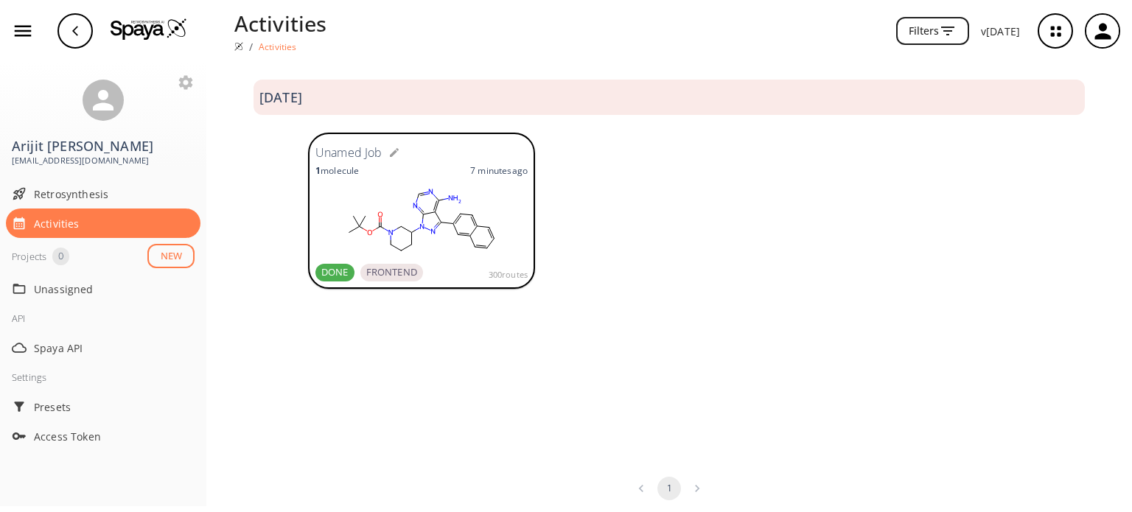
click at [341, 275] on span "DONE" at bounding box center [334, 272] width 39 height 15
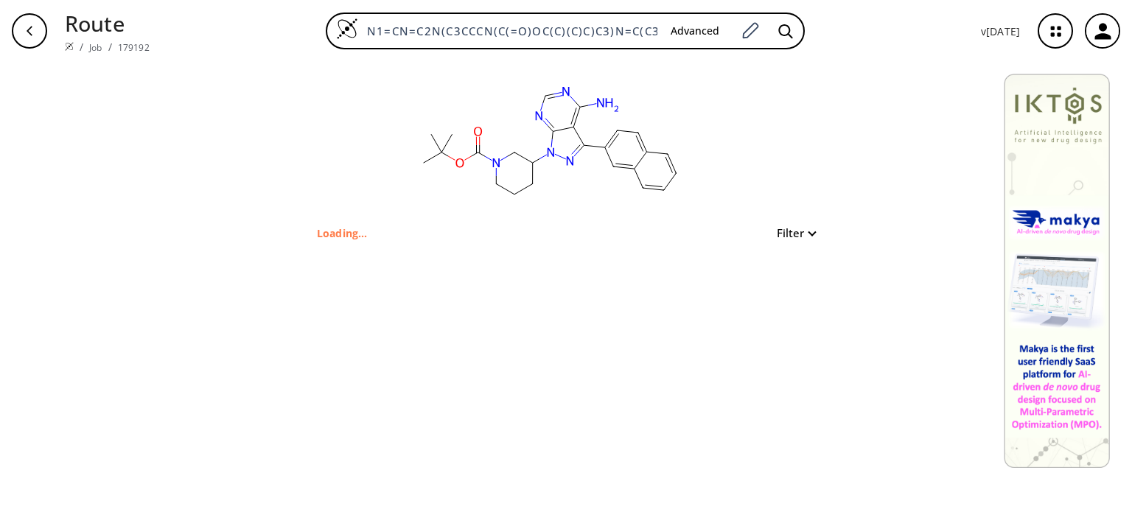
click at [1059, 37] on icon "button" at bounding box center [1055, 31] width 39 height 39
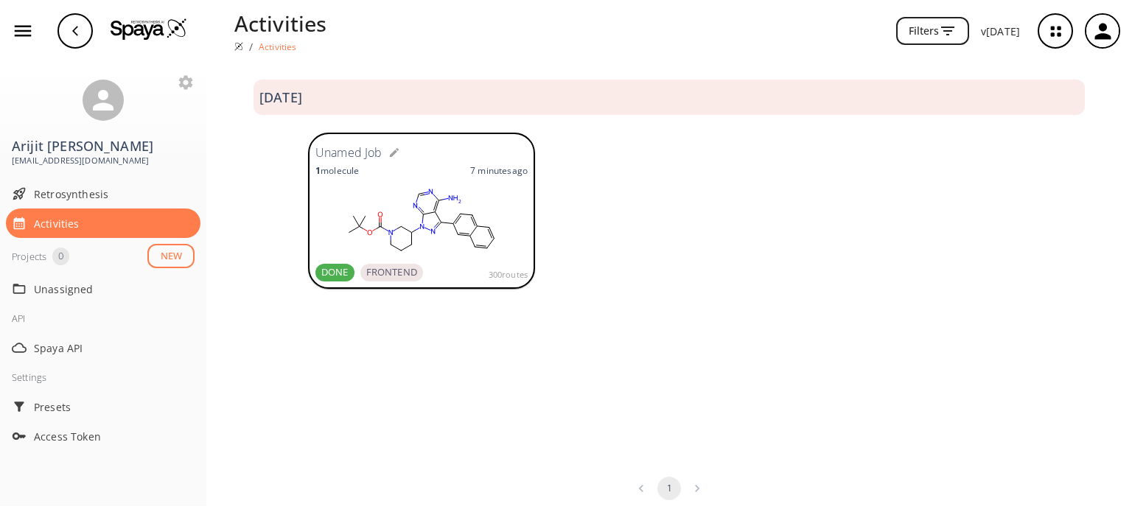
click at [175, 257] on button "NEW" at bounding box center [170, 256] width 47 height 24
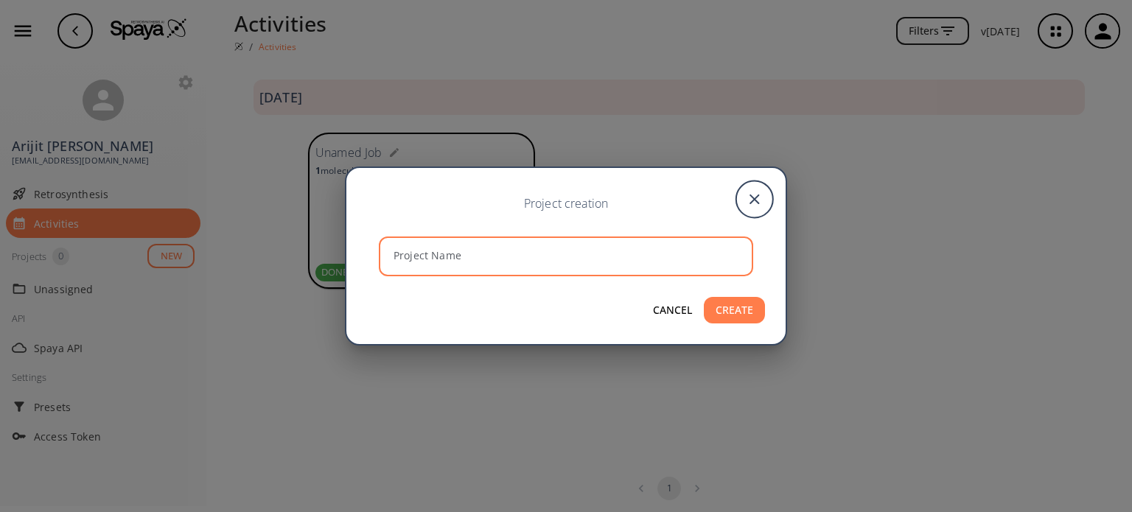
click at [593, 248] on input "Project Name" at bounding box center [568, 256] width 370 height 39
type input "AAAA"
click at [759, 310] on button "CREATE" at bounding box center [734, 310] width 61 height 27
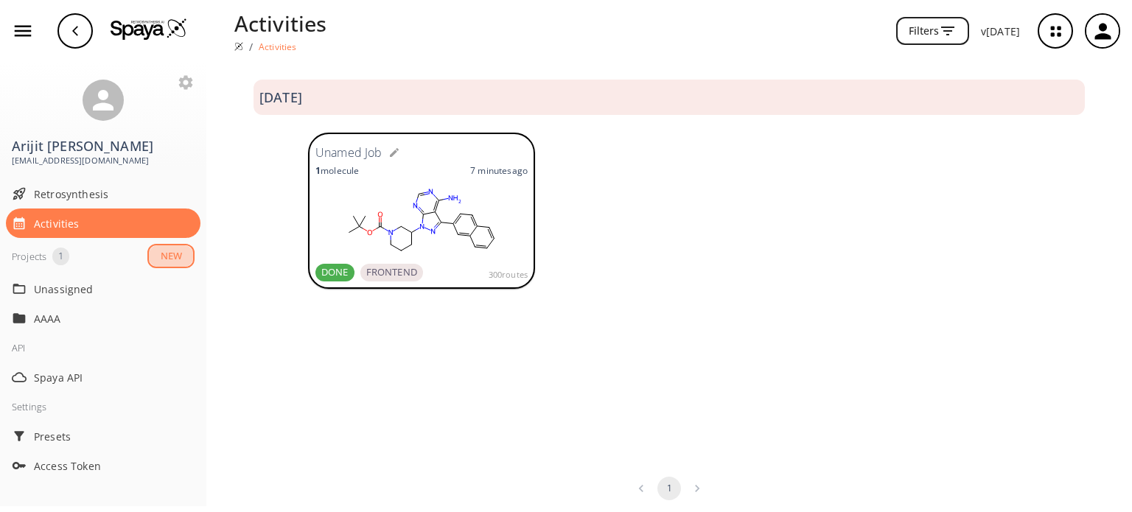
click at [171, 252] on button "NEW" at bounding box center [170, 256] width 47 height 24
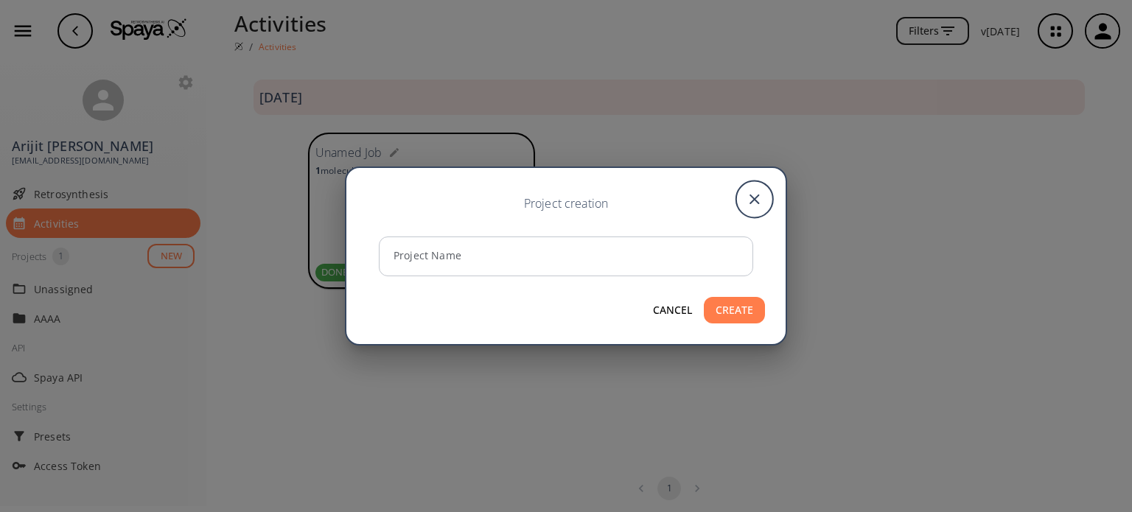
click at [750, 193] on icon "close" at bounding box center [754, 199] width 37 height 37
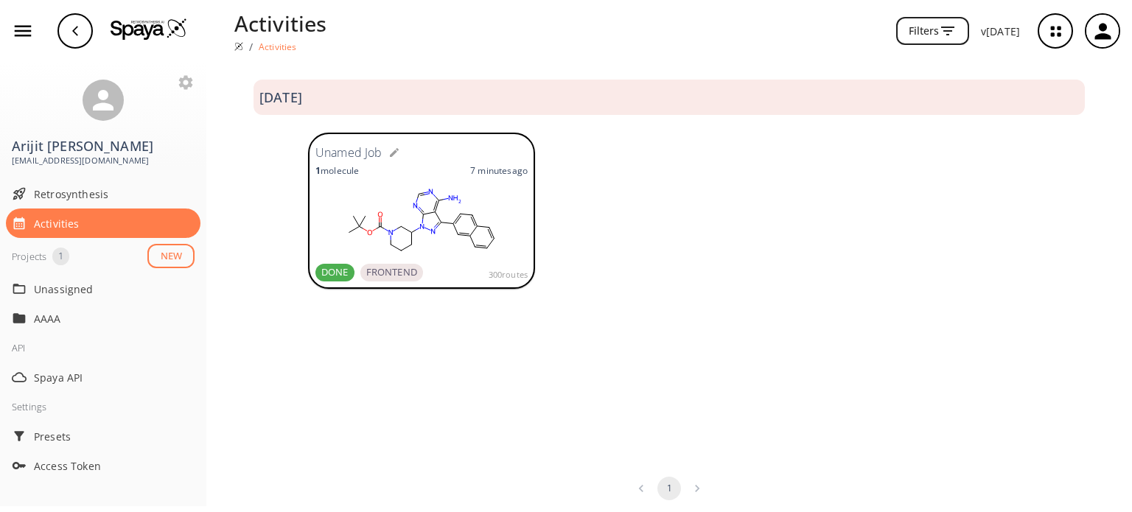
click at [392, 153] on icon "button" at bounding box center [394, 152] width 9 height 9
click at [477, 153] on icon "button" at bounding box center [483, 153] width 12 height 12
click at [57, 191] on span "Retrosynthesis" at bounding box center [114, 193] width 161 height 15
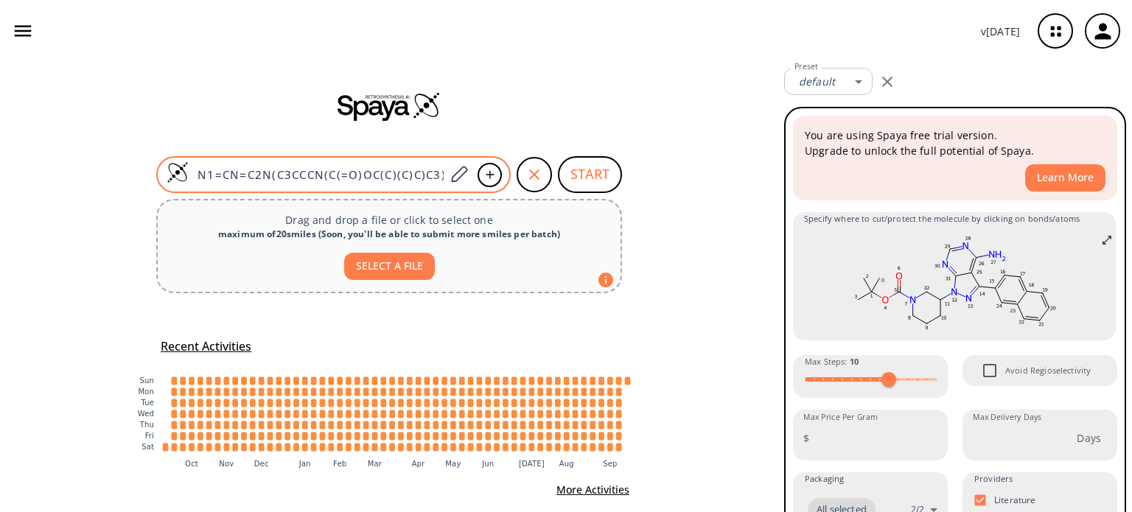
click at [264, 170] on input "N1=CN=C2N(C3CCCN(C(=O)OC(C)(C)C)C3)N=C(C3C=C4C=CC=CC4=CC=3)C2=C1N" at bounding box center [317, 174] width 257 height 15
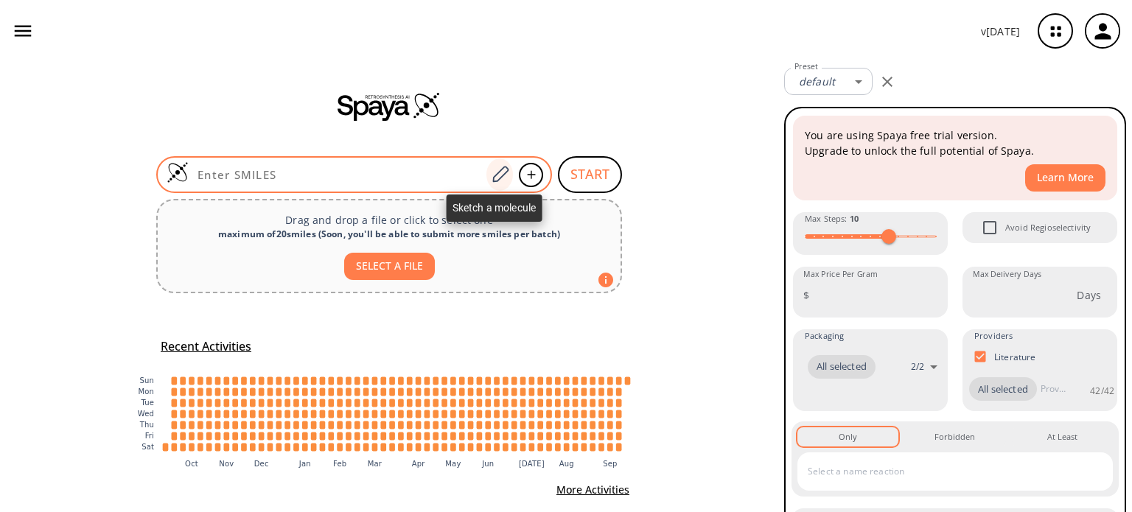
click at [501, 171] on icon at bounding box center [500, 174] width 20 height 19
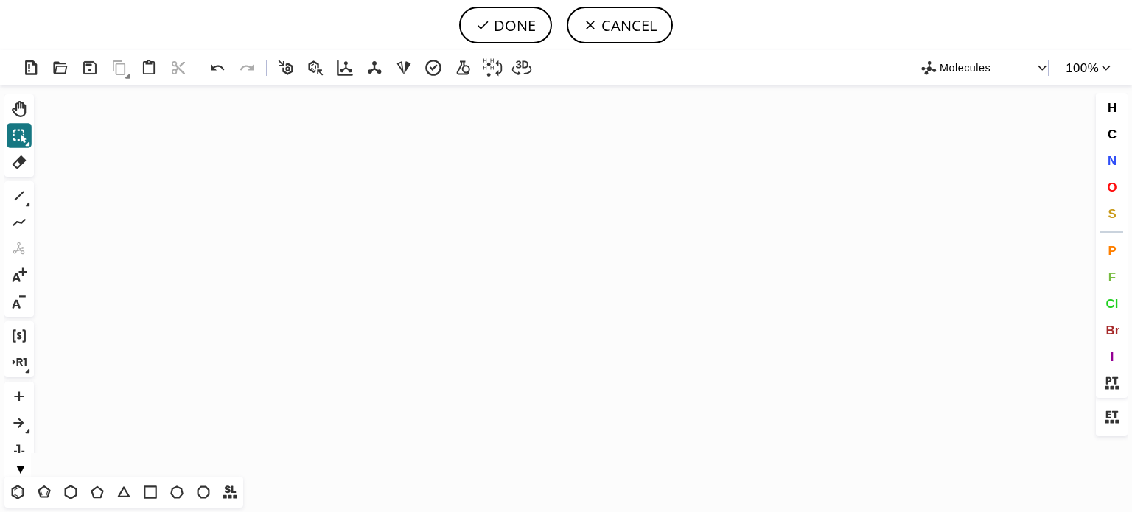
drag, startPoint x: 17, startPoint y: 492, endPoint x: 193, endPoint y: 352, distance: 224.6
click at [21, 489] on icon at bounding box center [17, 492] width 19 height 19
click at [299, 257] on icon "Created with [PERSON_NAME] 2.3.0" at bounding box center [566, 281] width 1053 height 391
drag, startPoint x: 46, startPoint y: 498, endPoint x: 119, endPoint y: 440, distance: 93.4
click at [45, 497] on icon at bounding box center [44, 492] width 19 height 19
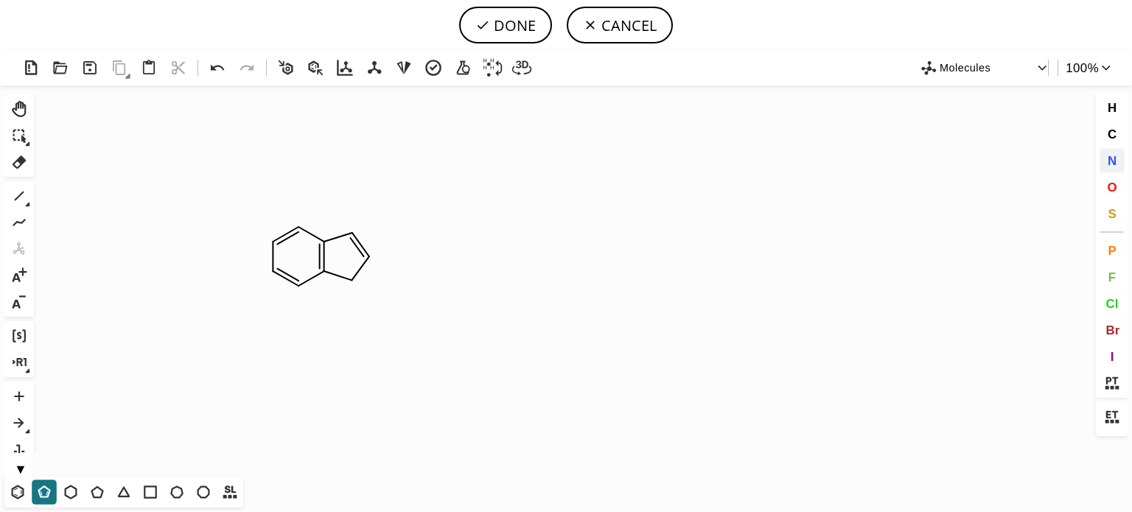
click at [1120, 164] on button "N" at bounding box center [1112, 160] width 25 height 25
click at [353, 285] on tspan "N" at bounding box center [352, 284] width 7 height 11
click at [273, 244] on tspan "N" at bounding box center [272, 244] width 7 height 11
click at [299, 282] on tspan "N" at bounding box center [299, 282] width 7 height 11
click at [8, 195] on button "1" at bounding box center [19, 196] width 25 height 25
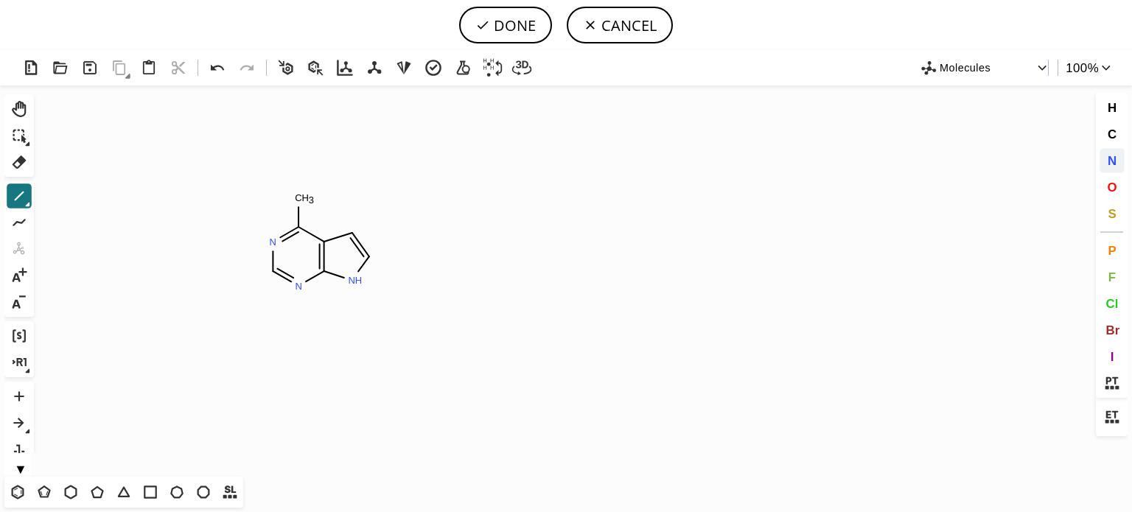
click at [1109, 166] on span "N" at bounding box center [1111, 160] width 9 height 14
click at [301, 198] on tspan "N" at bounding box center [301, 198] width 7 height 11
click at [15, 191] on icon at bounding box center [19, 195] width 19 height 19
drag, startPoint x: 20, startPoint y: 495, endPoint x: 119, endPoint y: 425, distance: 120.7
click at [21, 493] on icon at bounding box center [17, 492] width 19 height 19
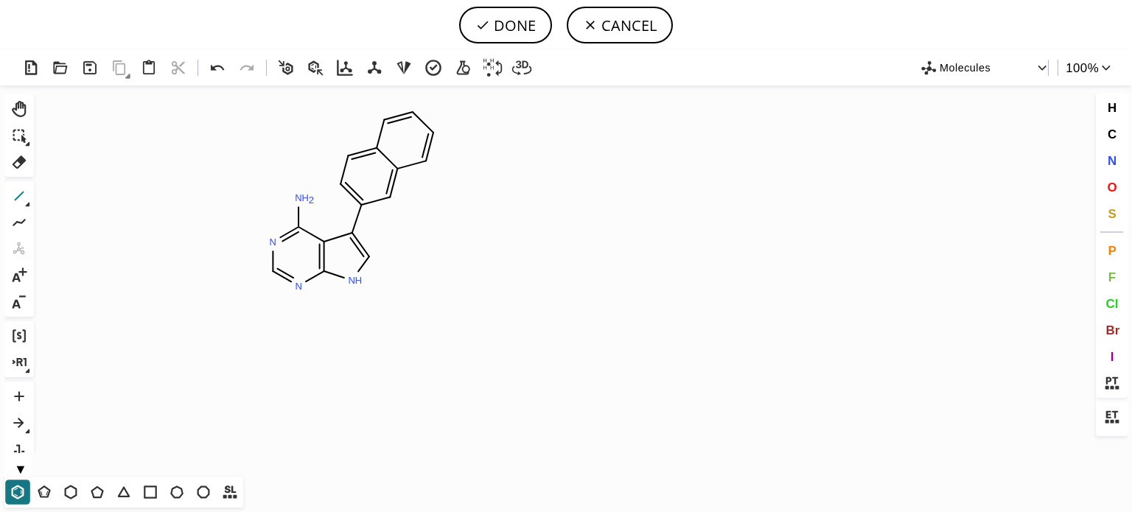
click at [20, 197] on icon at bounding box center [19, 195] width 19 height 19
click at [526, 28] on button "DONE" at bounding box center [505, 25] width 93 height 37
type input "N1C=NC2N(C)C=C(C3C=C4C=CC=CC4=CC=3)C=2C=1N"
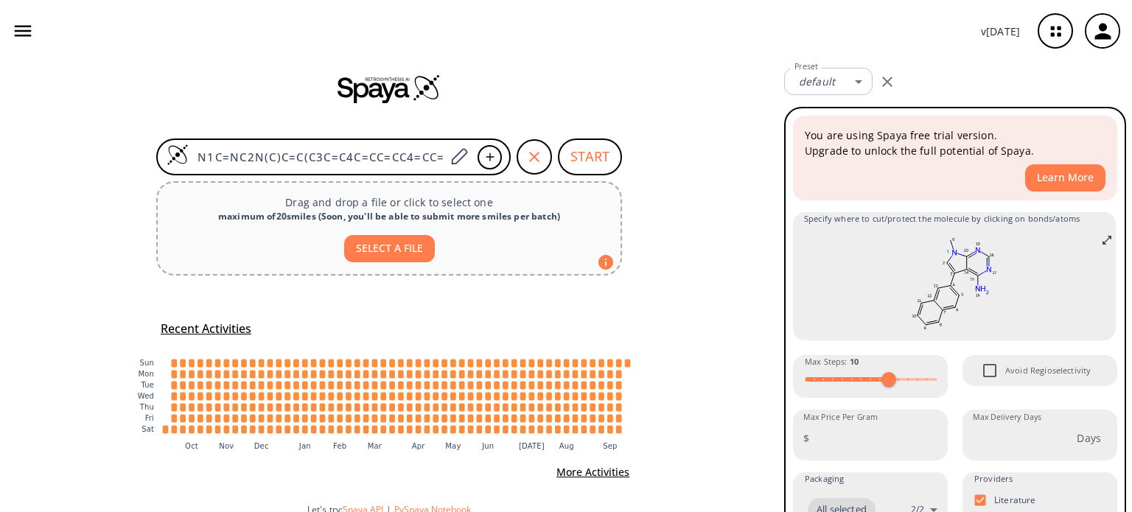
scroll to position [27, 0]
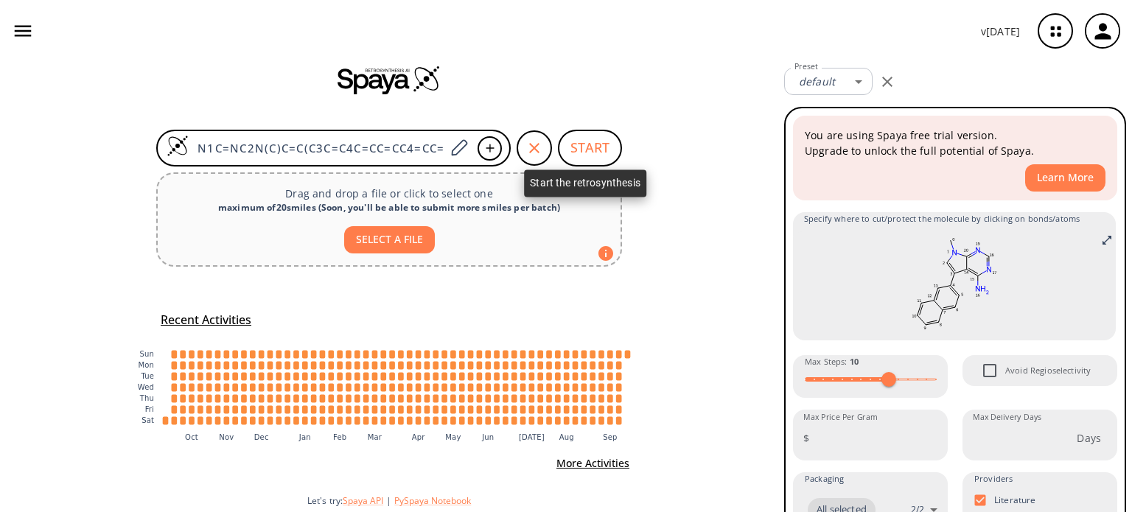
click at [586, 139] on button "START" at bounding box center [590, 148] width 64 height 37
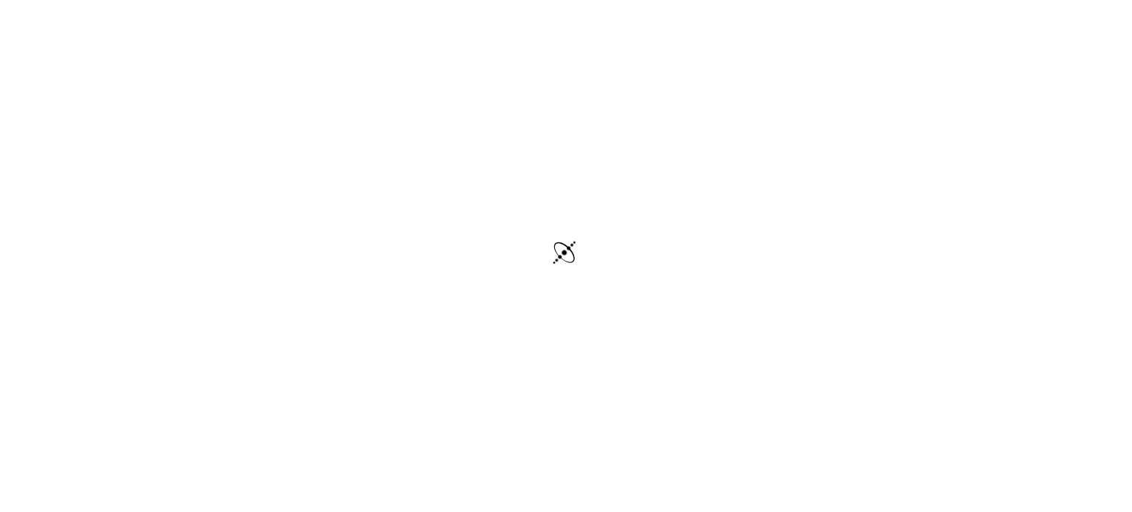
scroll to position [3, 0]
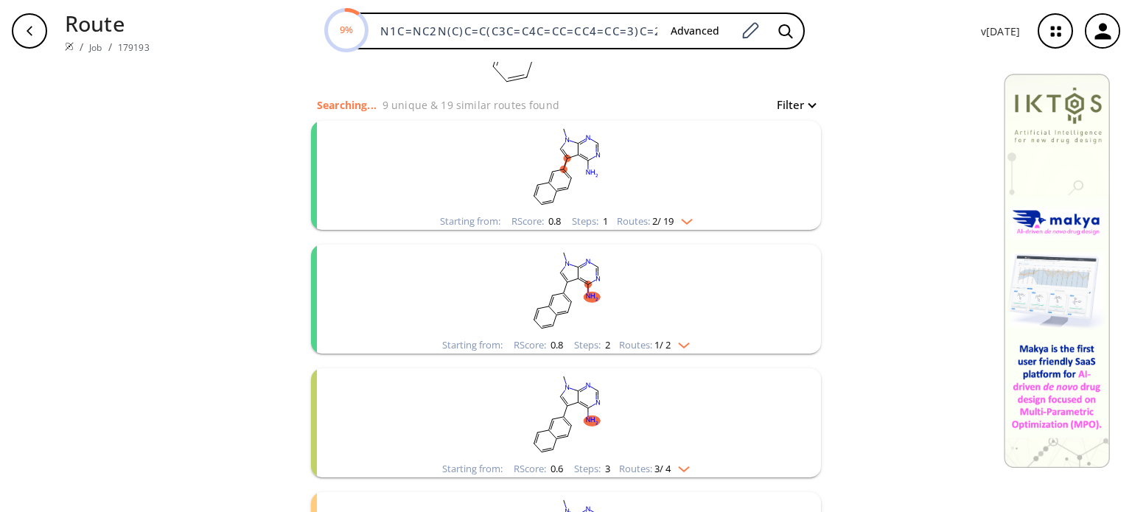
scroll to position [147, 0]
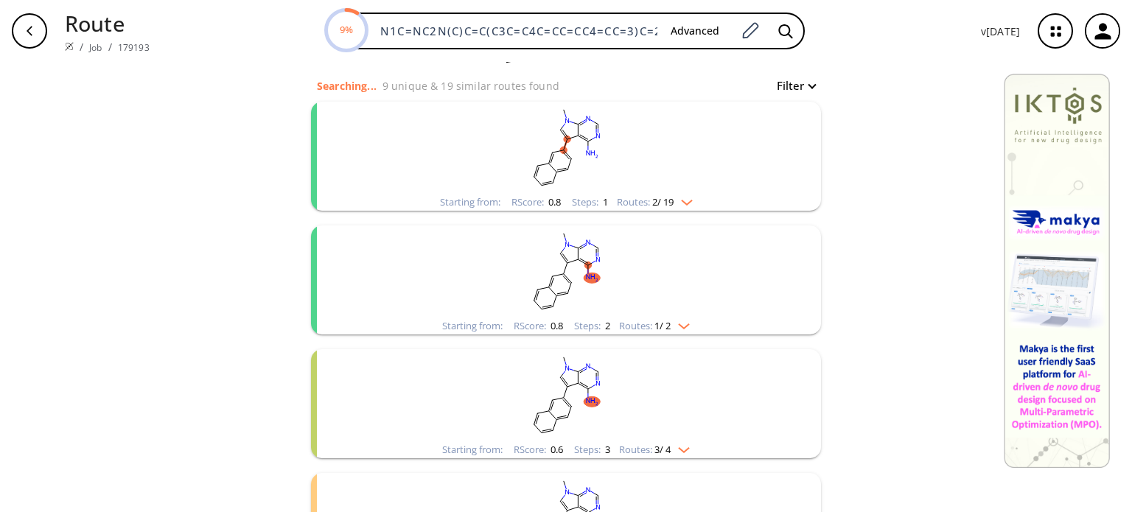
click at [571, 277] on rect "clusters" at bounding box center [565, 272] width 383 height 92
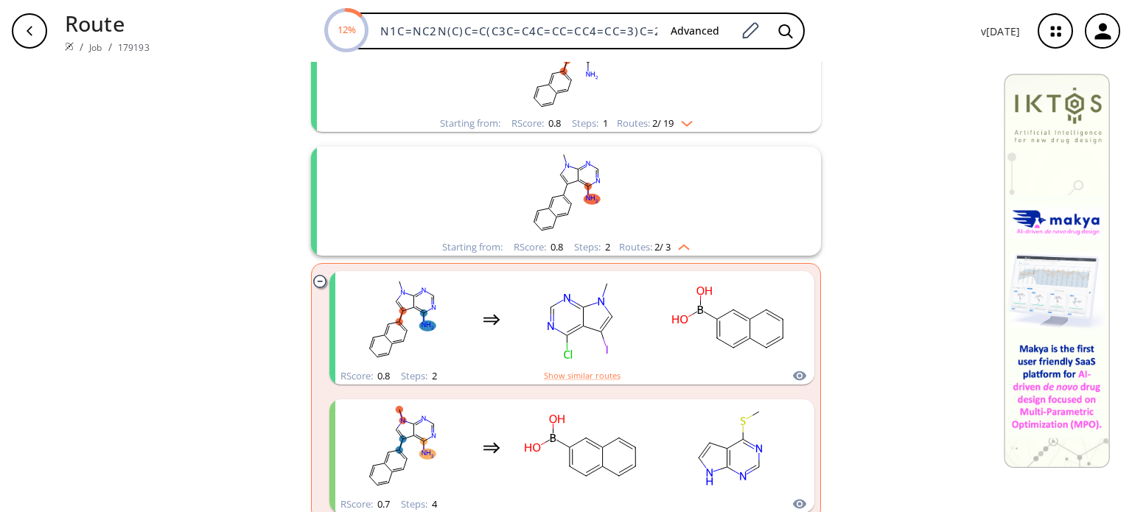
scroll to position [221, 0]
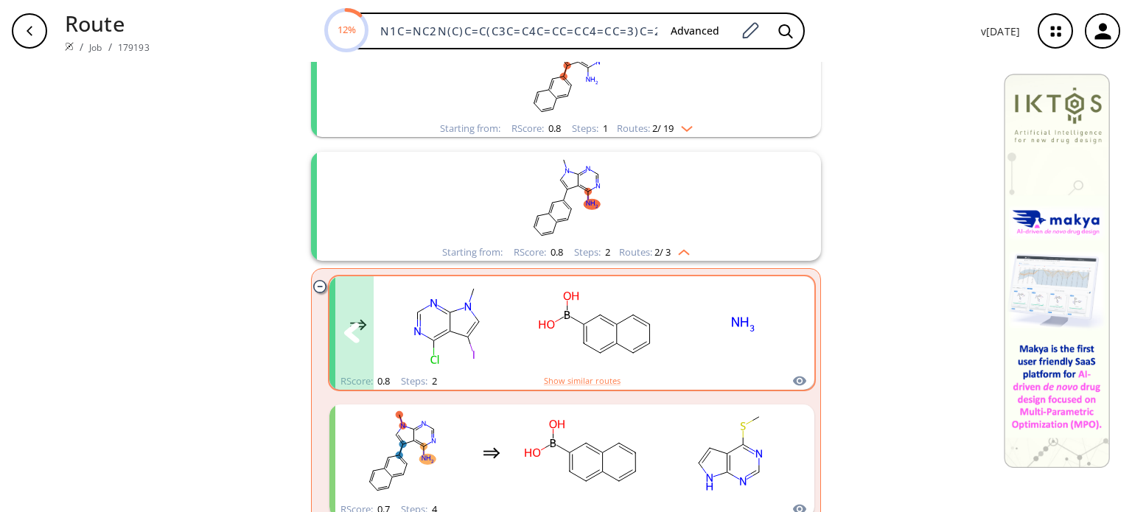
click at [784, 332] on icon "clusters" at bounding box center [792, 333] width 16 height 21
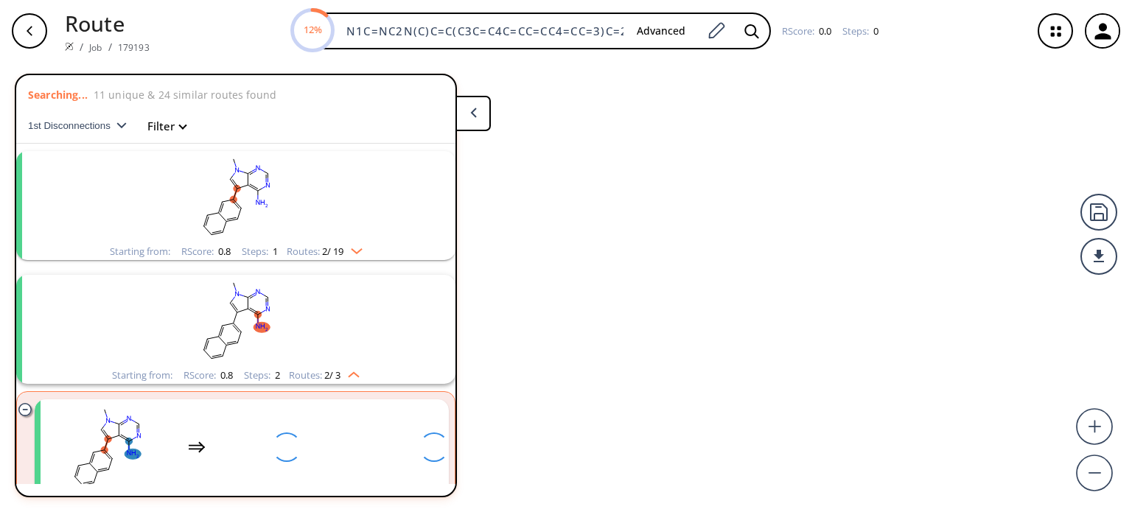
scroll to position [156, 0]
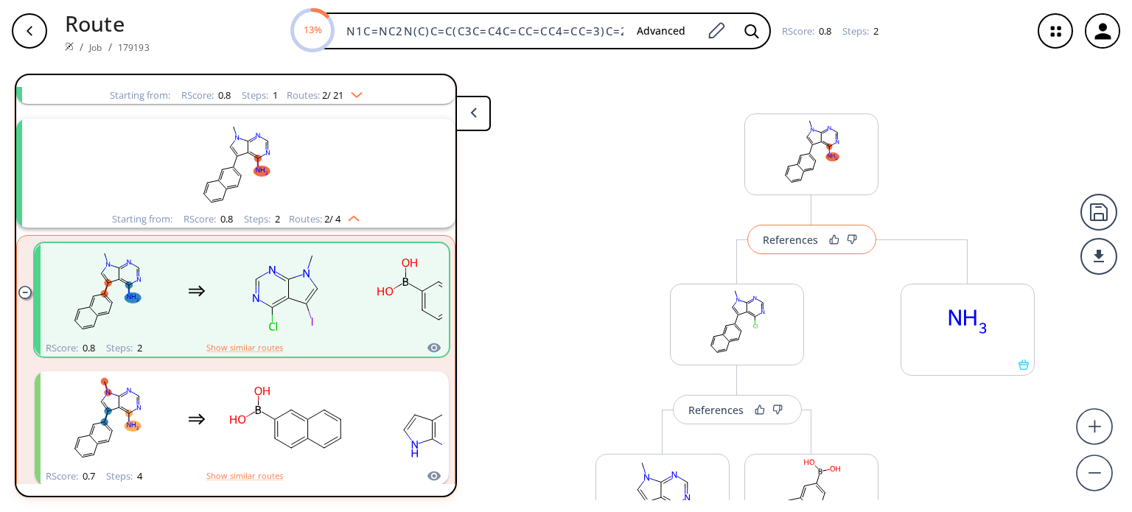
click at [791, 237] on div "References" at bounding box center [790, 240] width 55 height 10
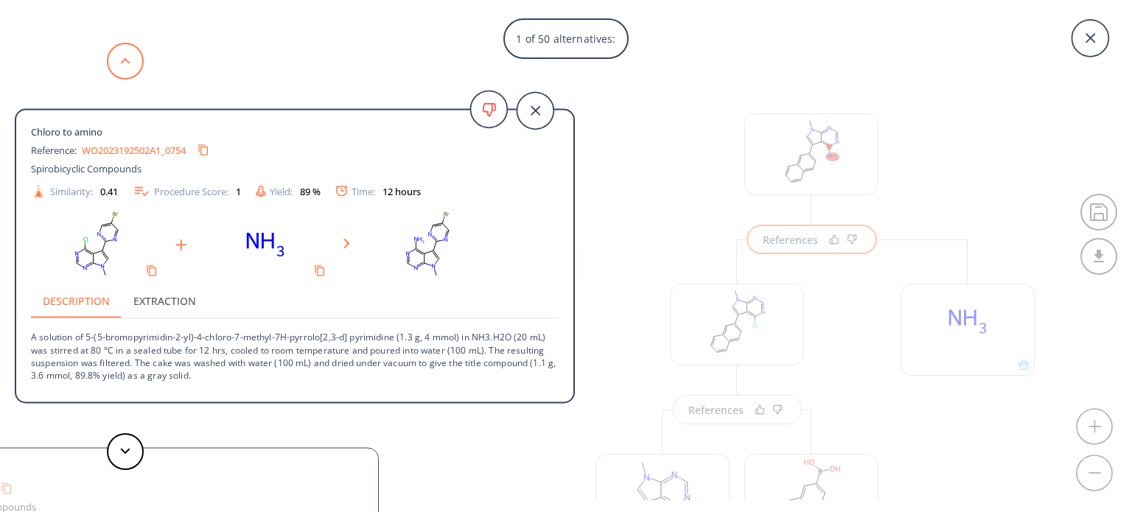
click at [135, 67] on button at bounding box center [125, 61] width 37 height 37
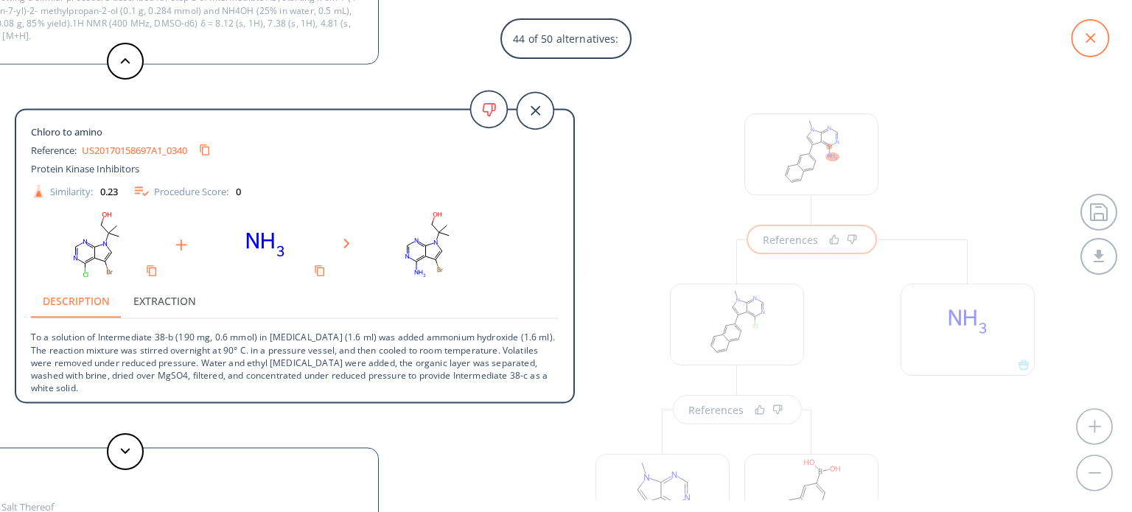
click at [1097, 38] on icon at bounding box center [1090, 38] width 37 height 37
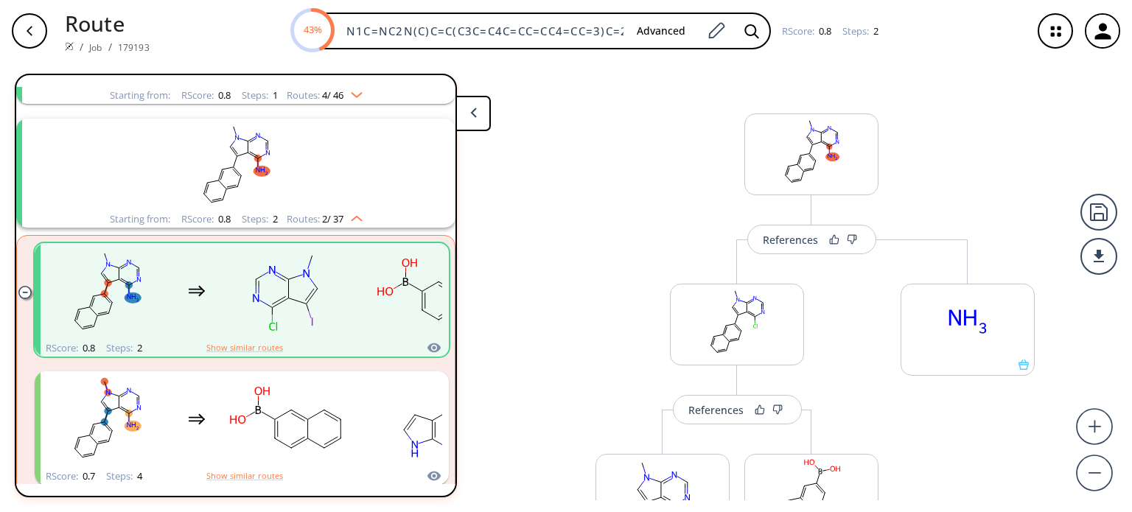
click at [1098, 30] on icon "button" at bounding box center [1103, 31] width 24 height 24
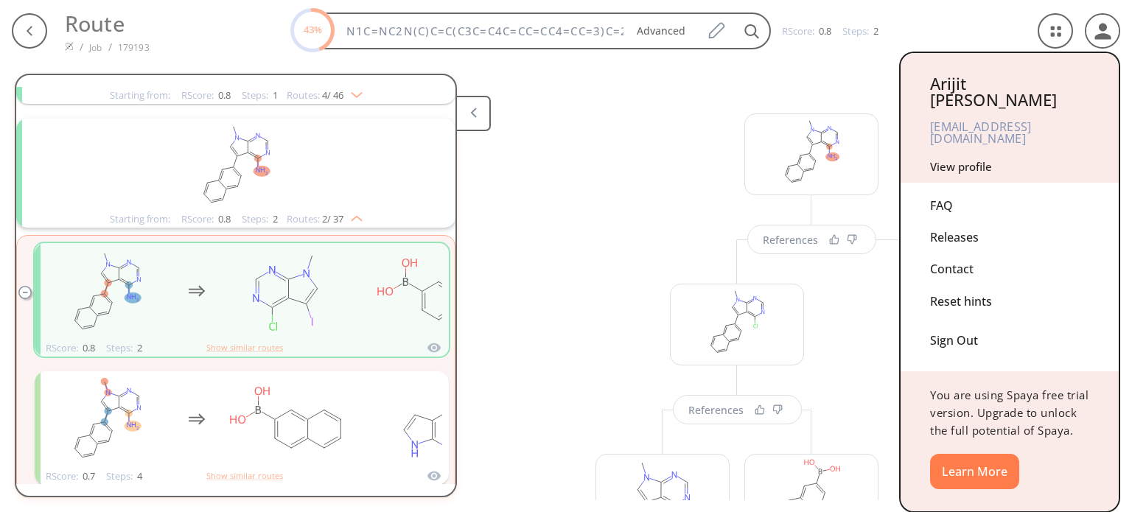
click at [985, 159] on link "View profile" at bounding box center [961, 166] width 62 height 15
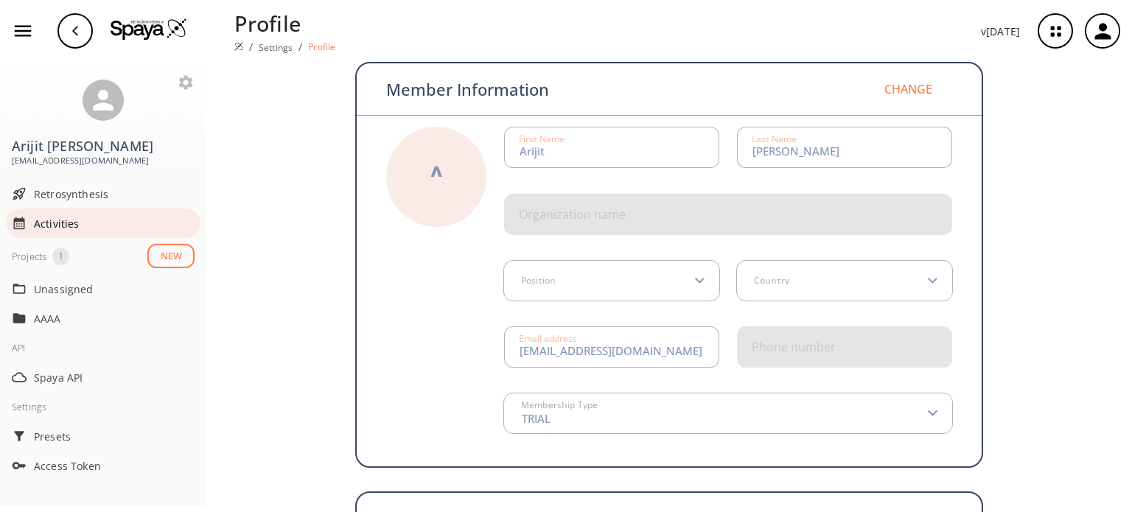
click at [50, 221] on span "Activities" at bounding box center [114, 223] width 161 height 15
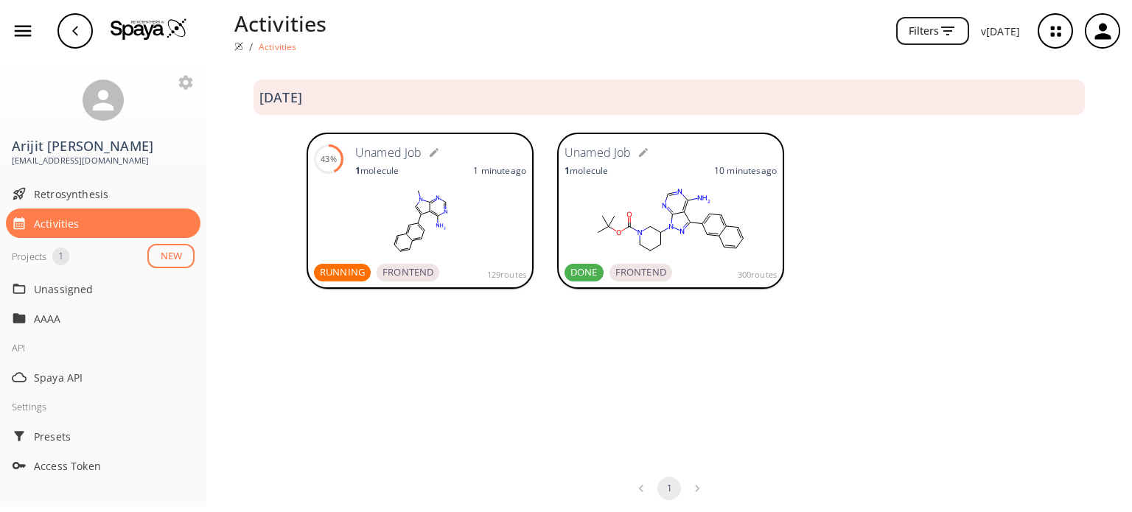
click at [685, 215] on rect at bounding box center [671, 221] width 212 height 74
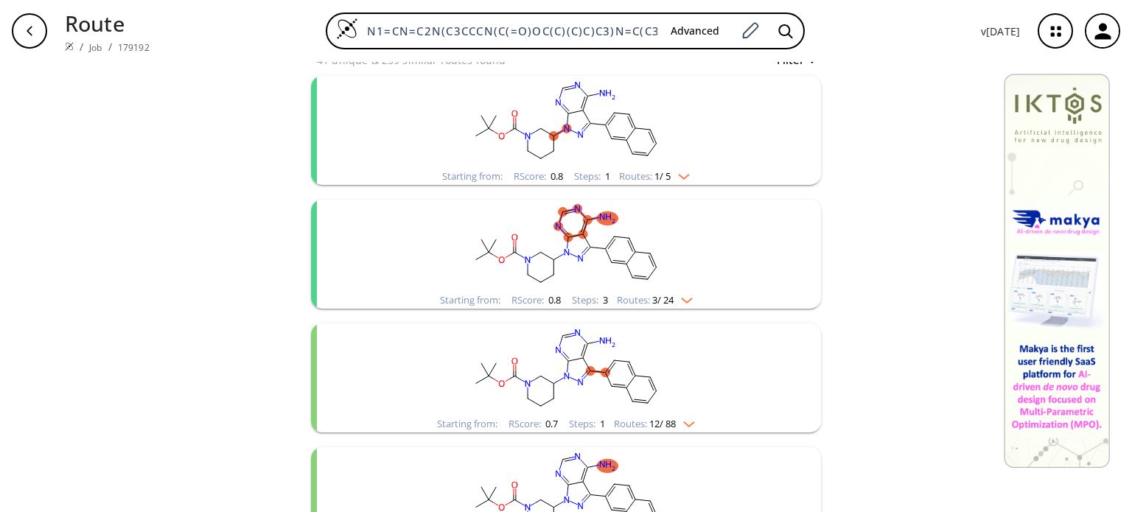
scroll to position [147, 0]
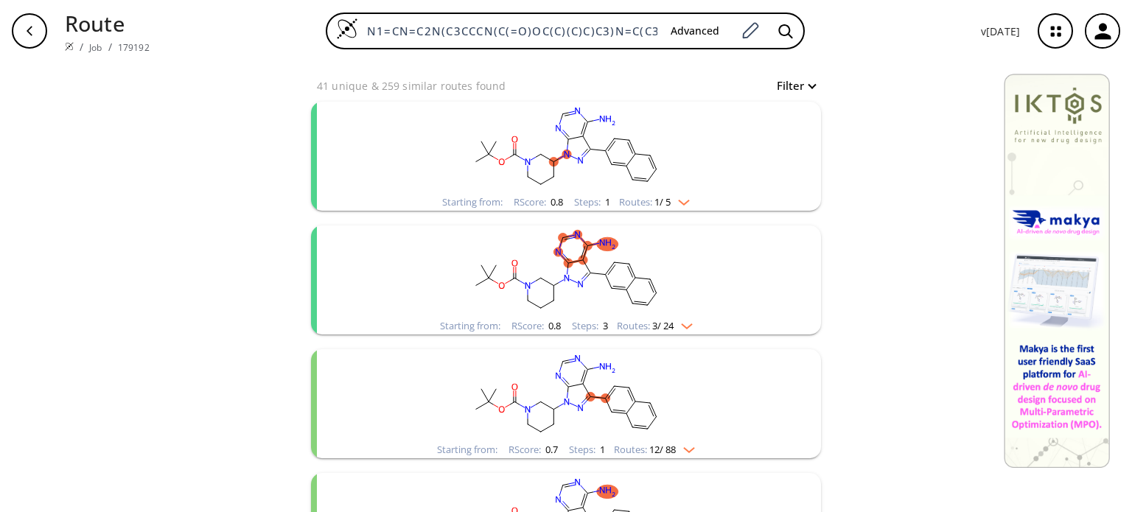
click at [678, 203] on img "clusters" at bounding box center [680, 200] width 19 height 12
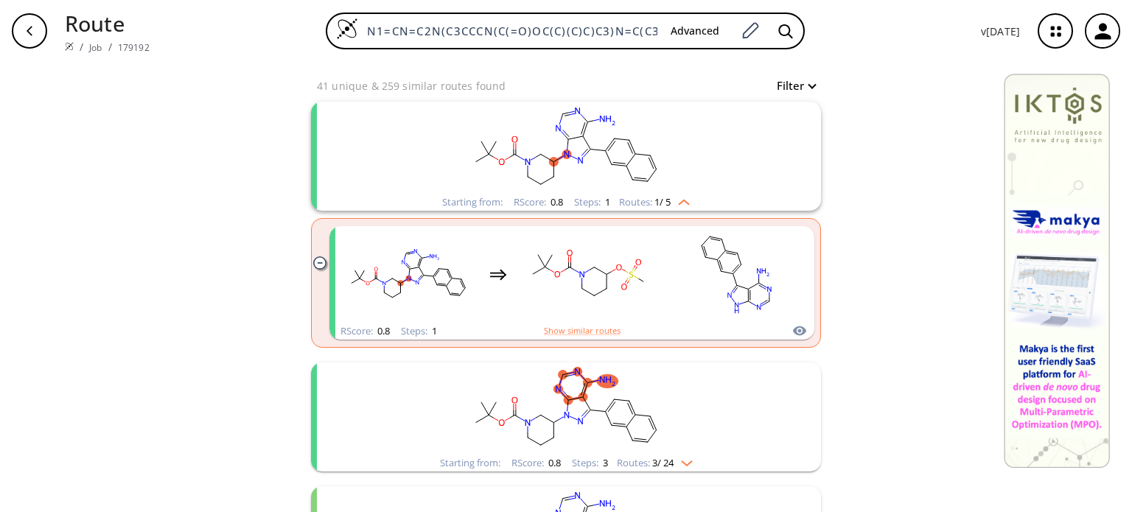
click at [595, 165] on rect "clusters" at bounding box center [565, 148] width 383 height 92
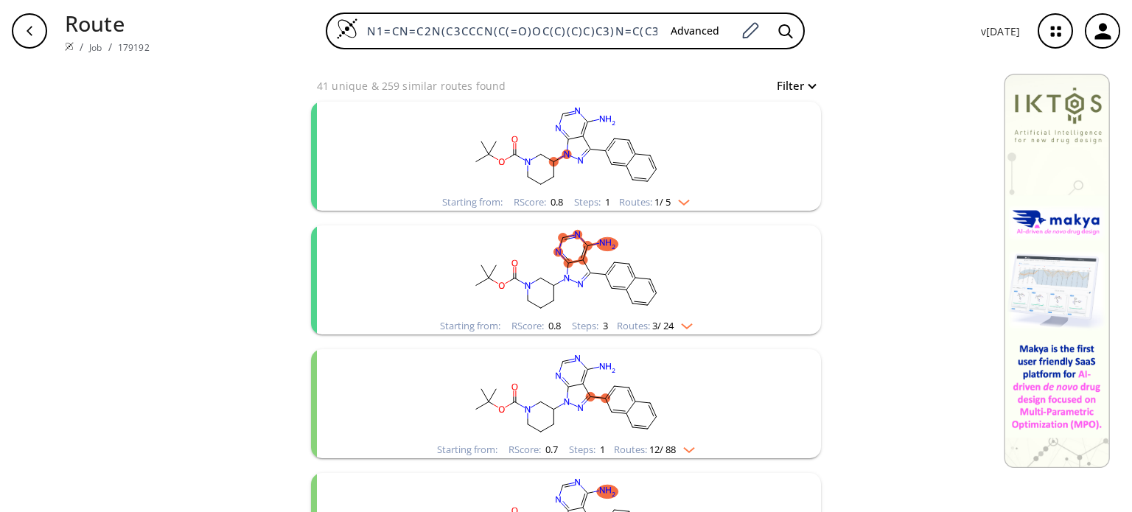
click at [595, 165] on rect "clusters" at bounding box center [565, 148] width 383 height 92
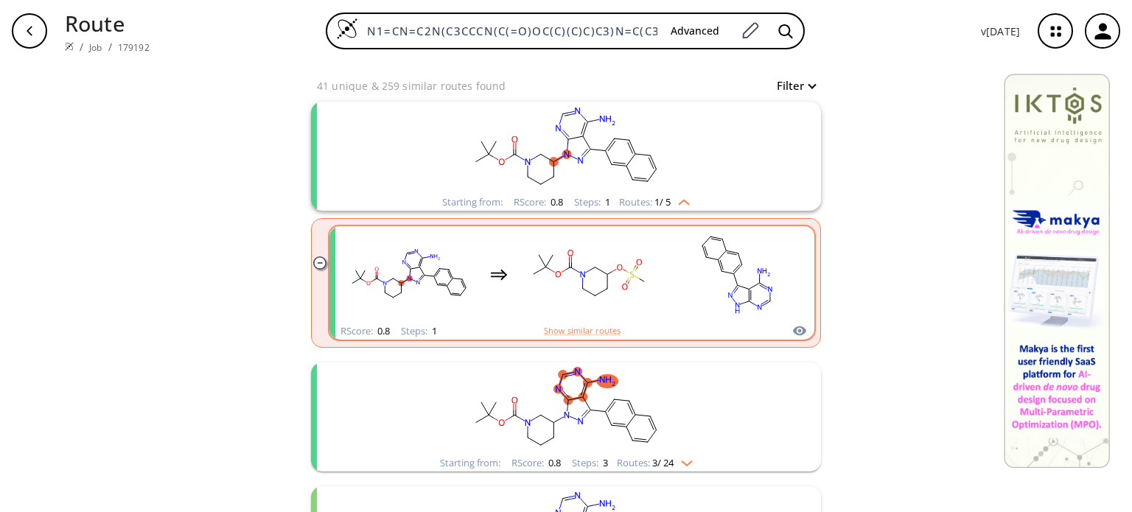
click at [624, 287] on rect "clusters" at bounding box center [589, 275] width 133 height 92
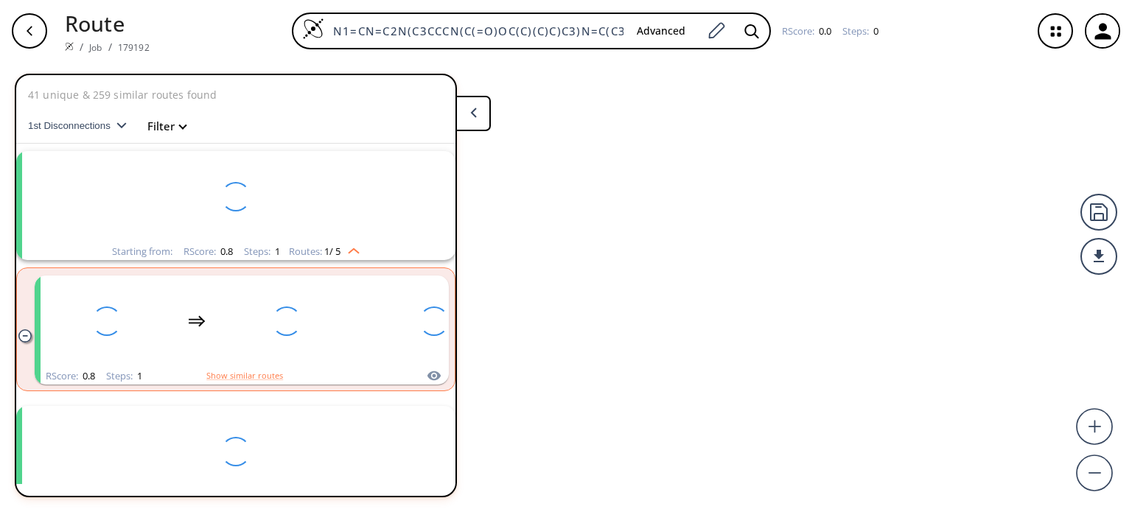
scroll to position [32, 0]
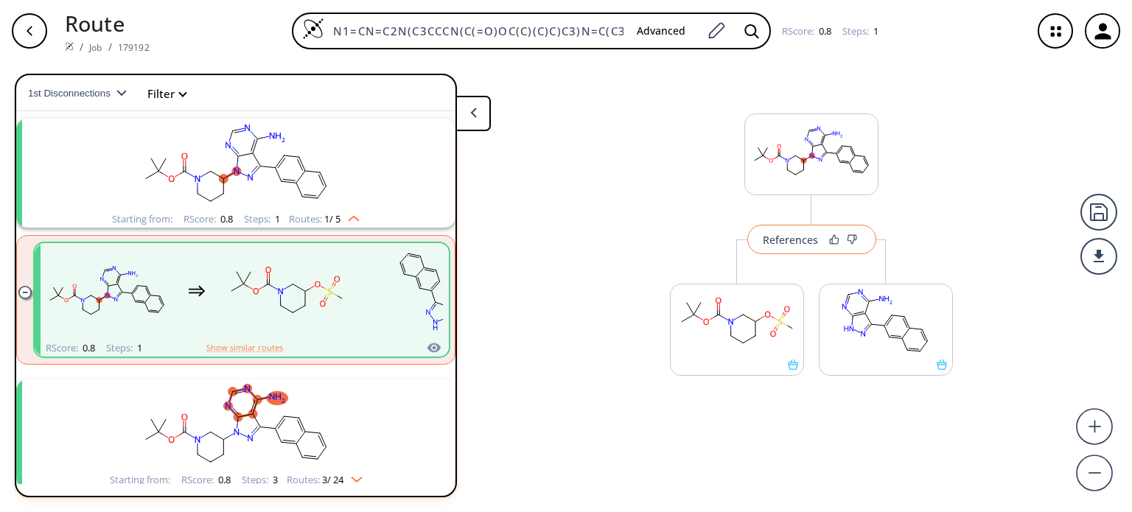
click at [797, 243] on div "References" at bounding box center [790, 240] width 55 height 10
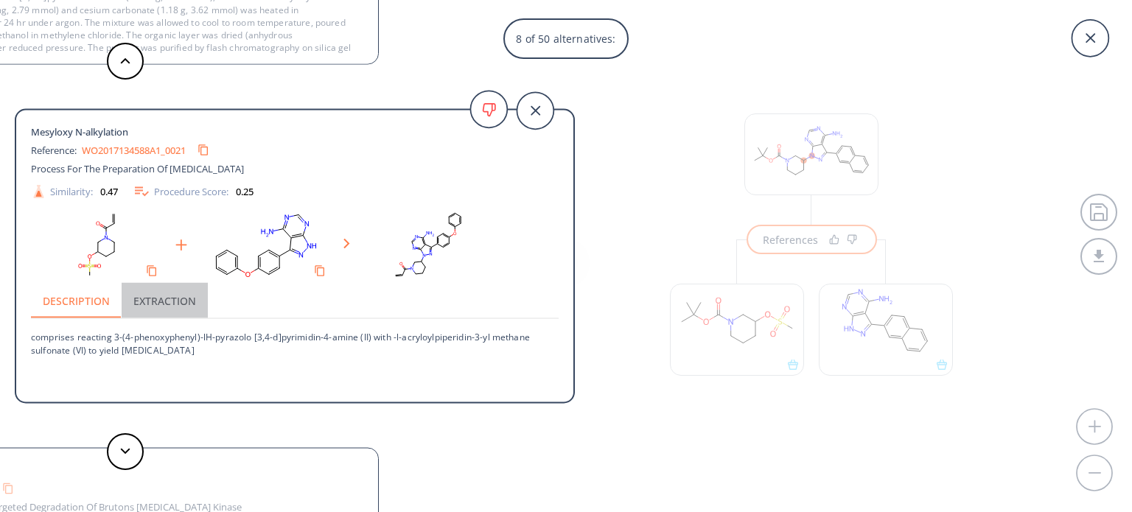
click at [180, 299] on button "Extraction" at bounding box center [165, 300] width 86 height 35
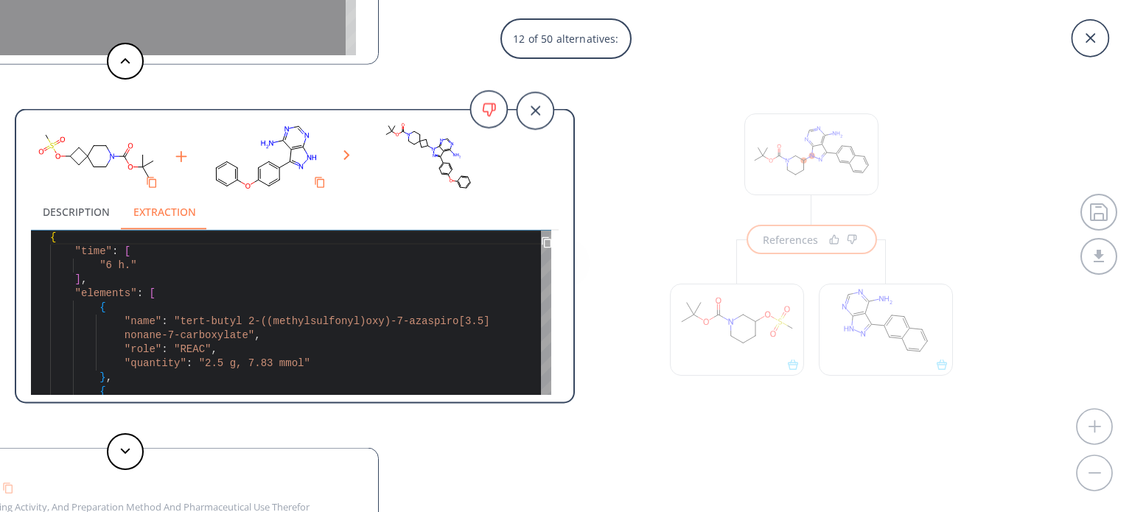
scroll to position [0, 0]
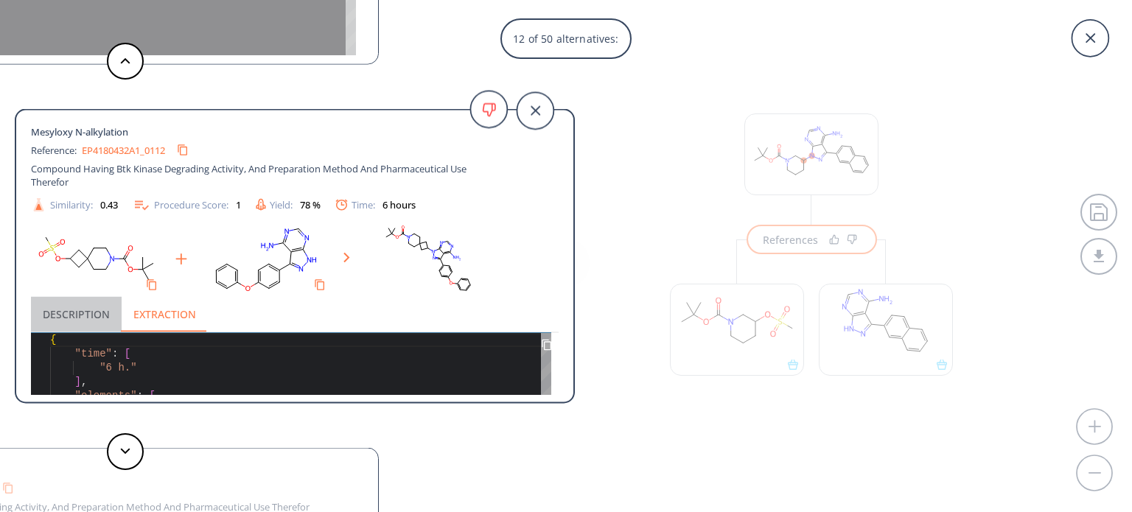
click at [75, 312] on button "Description" at bounding box center [76, 313] width 91 height 35
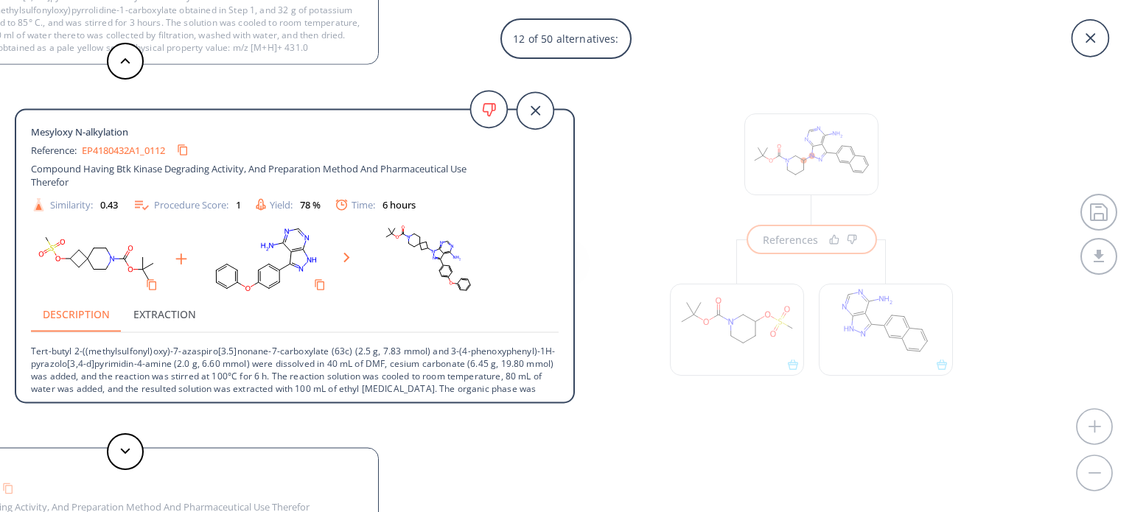
scroll to position [40, 0]
click at [124, 64] on button at bounding box center [125, 61] width 37 height 37
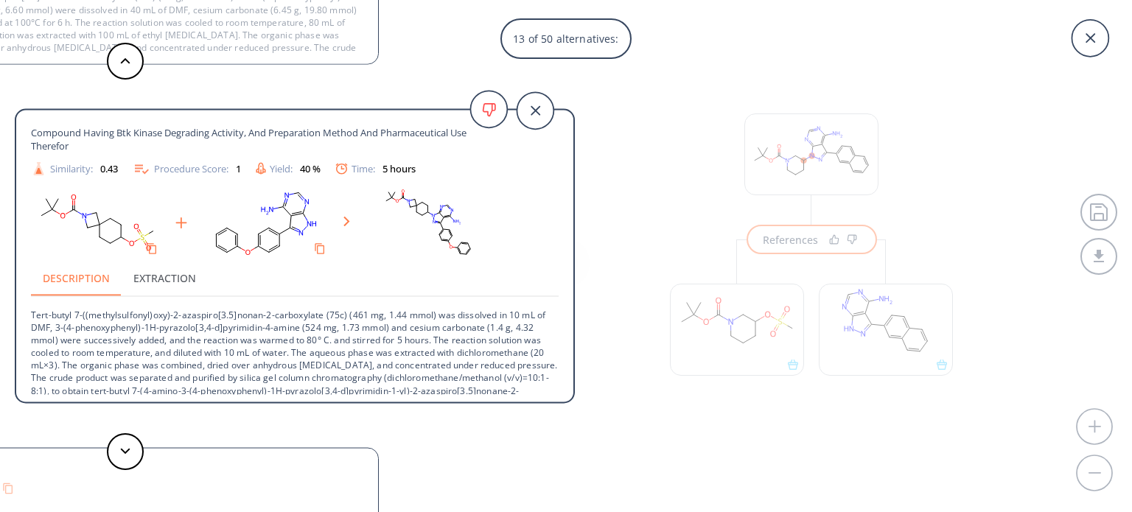
scroll to position [53, 0]
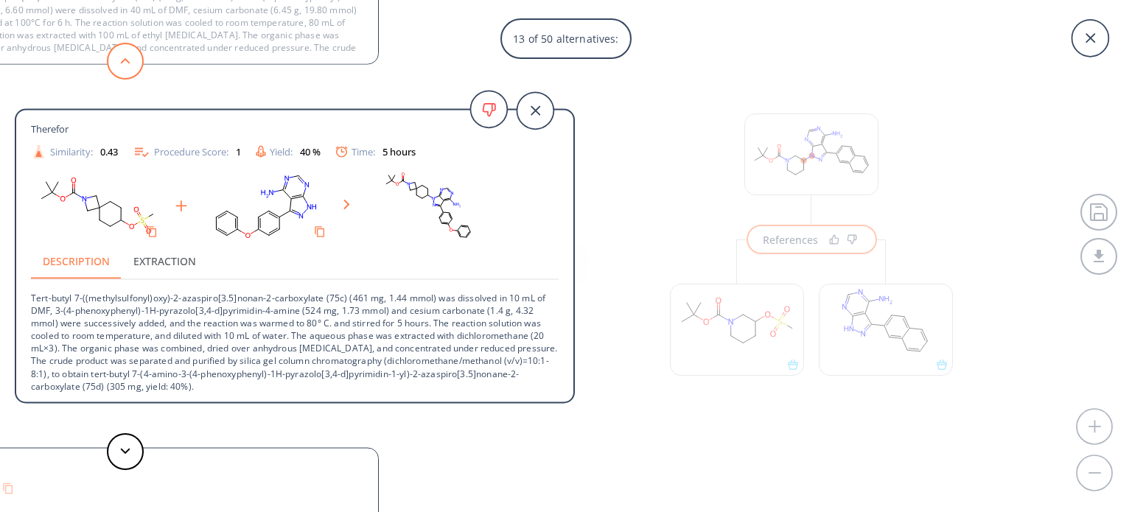
click at [124, 59] on polygon at bounding box center [126, 61] width 10 height 6
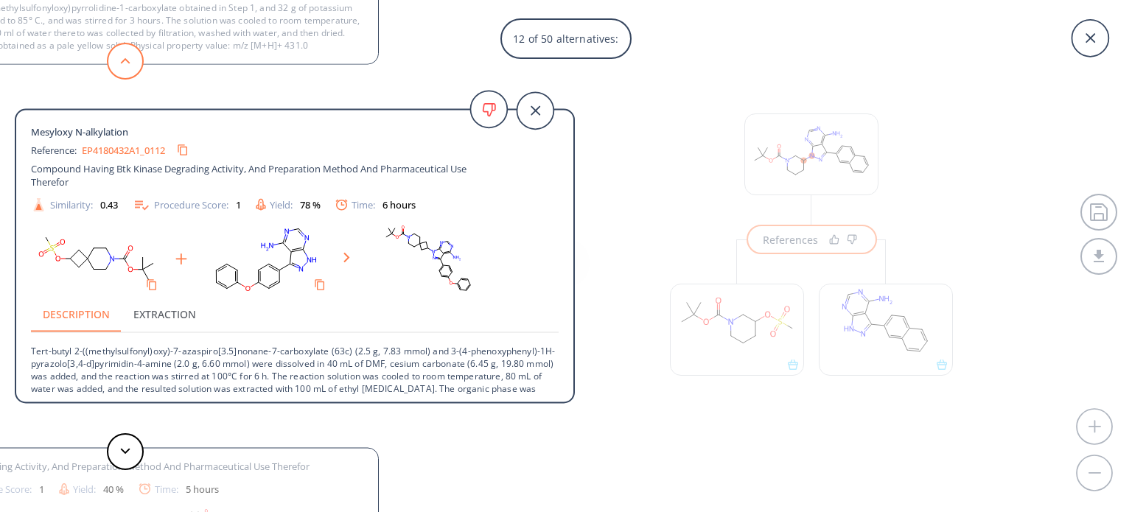
click at [121, 63] on polygon at bounding box center [126, 61] width 10 height 6
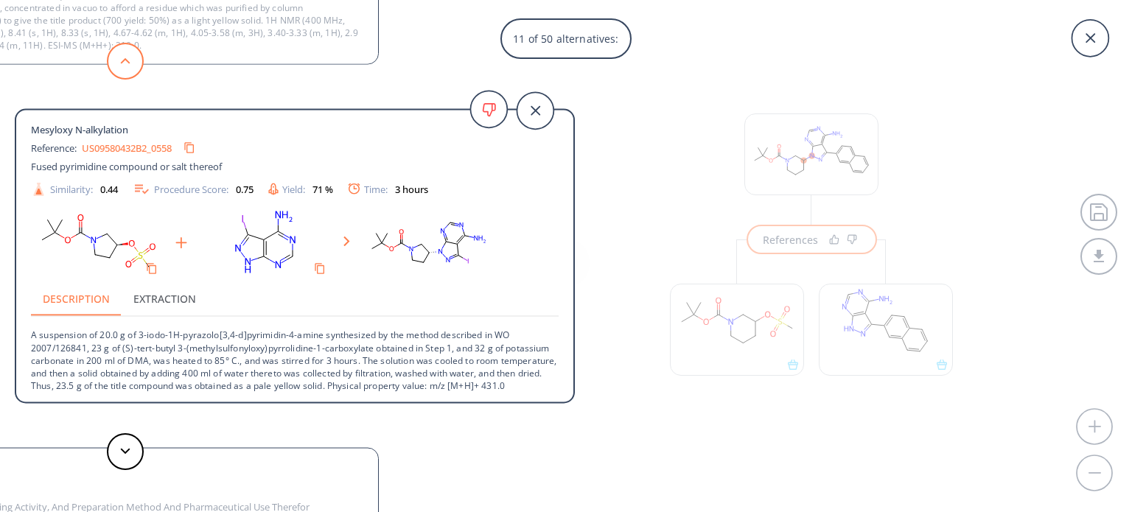
click at [121, 63] on polygon at bounding box center [126, 61] width 10 height 6
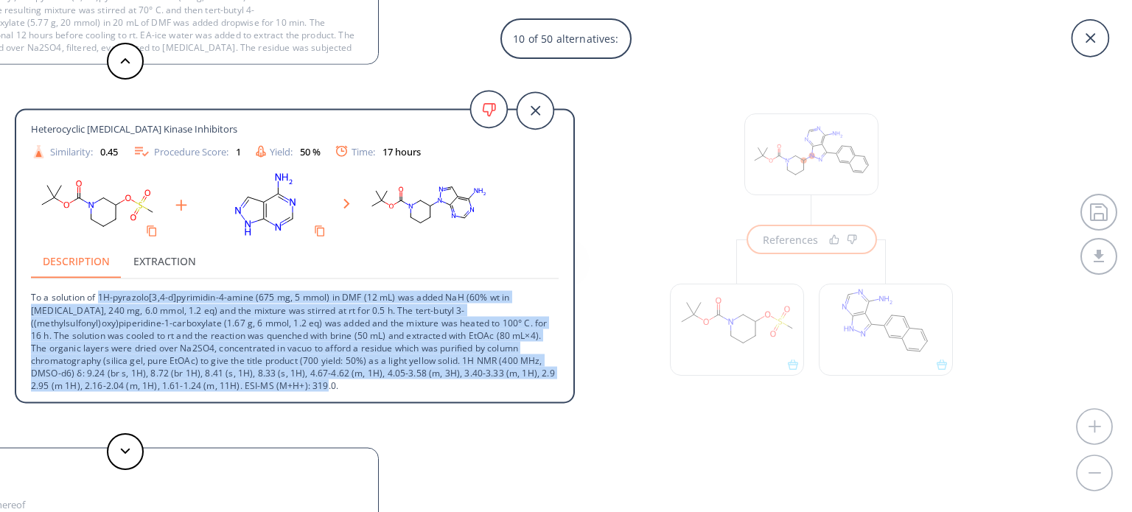
drag, startPoint x: 98, startPoint y: 299, endPoint x: 206, endPoint y: 390, distance: 141.3
click at [206, 390] on p "To a solution of 1H-pyrazolo[3,4-d]pyrimidin-4-amine (675 mg, 5 mmol) in DMF (1…" at bounding box center [295, 335] width 528 height 113
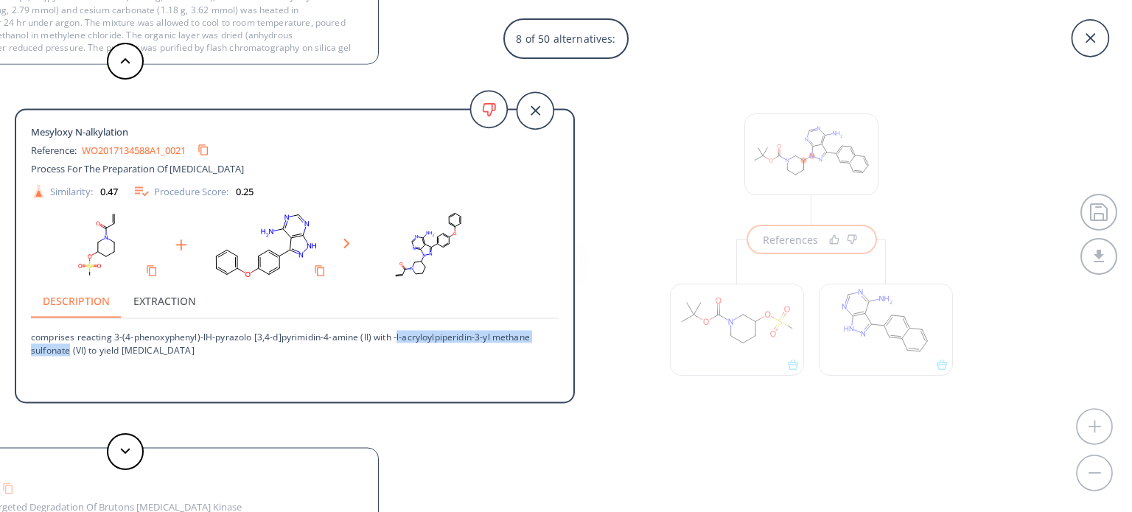
drag, startPoint x: 396, startPoint y: 337, endPoint x: 69, endPoint y: 347, distance: 327.5
click at [69, 347] on p "comprises reacting 3-(4-phenoxyphenyl)-lH-pyrazolo [3,4-d]pyrimidin-4-amine (II…" at bounding box center [295, 337] width 528 height 37
copy p "l-acryloylpiperidin-3-yl methane sulfonate"
click at [428, 372] on div "Mesyloxy N-alkylation Reference: WO2017134588A1_0021 Process For The Preparatio…" at bounding box center [294, 258] width 557 height 273
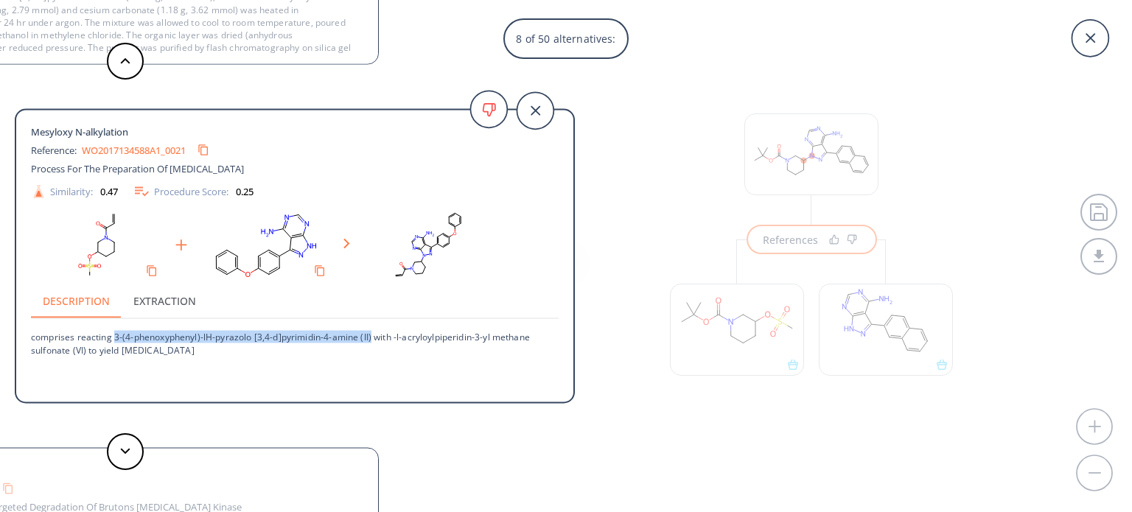
drag, startPoint x: 112, startPoint y: 336, endPoint x: 371, endPoint y: 329, distance: 258.8
click at [371, 329] on p "comprises reacting 3-(4-phenoxyphenyl)-lH-pyrazolo [3,4-d]pyrimidin-4-amine (II…" at bounding box center [295, 337] width 528 height 37
copy p "3-(4-phenoxyphenyl)-lH-pyrazolo [3,4-d]pyrimidin-4-amine (II)"
click at [231, 372] on div "Mesyloxy N-alkylation Reference: WO2017134588A1_0021 Process For The Preparatio…" at bounding box center [294, 258] width 557 height 273
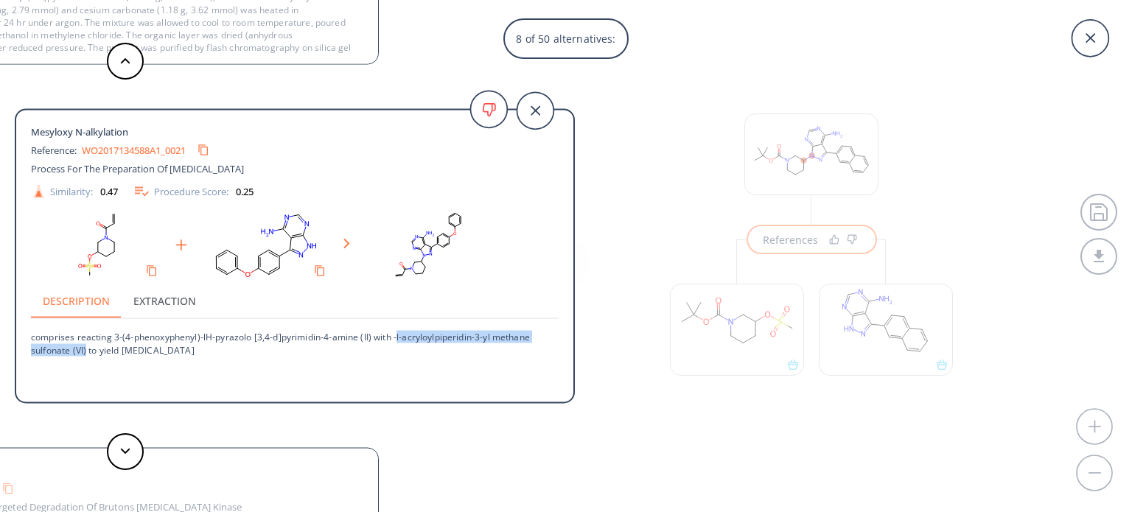
drag, startPoint x: 397, startPoint y: 336, endPoint x: 86, endPoint y: 357, distance: 311.0
click at [86, 357] on div "Mesyloxy N-alkylation Reference: WO2017134588A1_0021 Process For The Preparatio…" at bounding box center [294, 258] width 557 height 273
copy p "l-acryloylpiperidin-3-yl methane sulfonate (VI)"
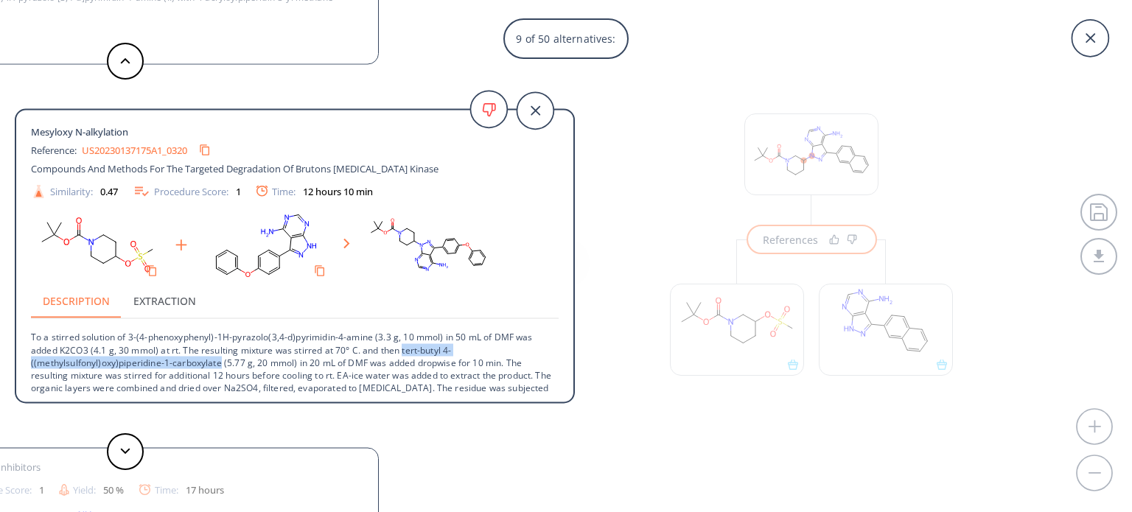
drag, startPoint x: 402, startPoint y: 349, endPoint x: 221, endPoint y: 364, distance: 182.0
click at [221, 364] on p "To a stirred solution of 3-(4-phenoxyphenyl)-1H-pyrazolo(3,4-d)pyrimidin-4-amin…" at bounding box center [295, 375] width 528 height 113
copy p "tert-butyl 4-((methylsulfonyl)oxy)piperidine-1-carboxylate"
click at [661, 397] on div "9 of 50 alternatives: Mesyloxy N-alkylation Reference: US09580427_C00138 Kinase…" at bounding box center [566, 256] width 1132 height 512
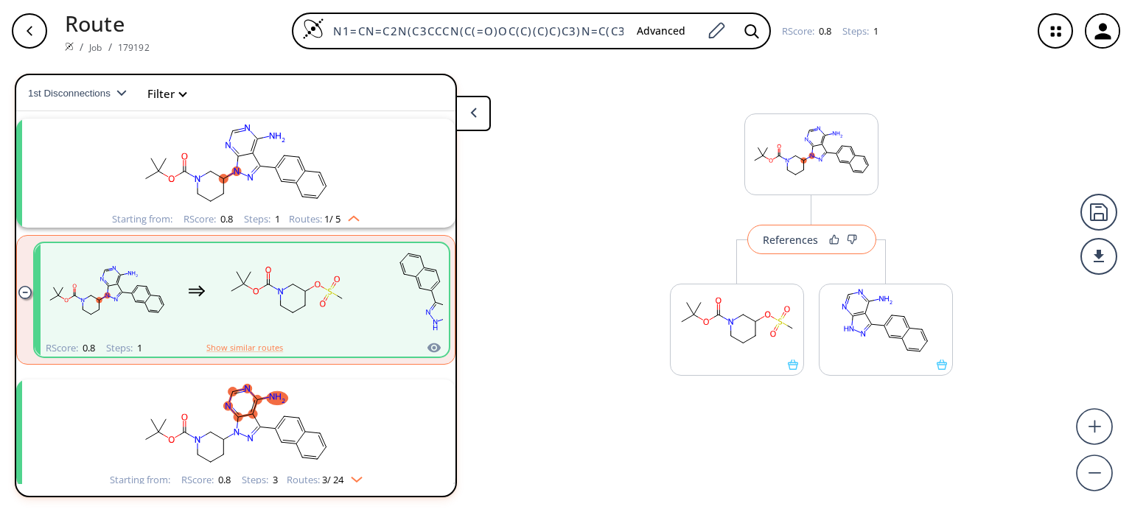
click at [798, 242] on div "References" at bounding box center [790, 240] width 55 height 10
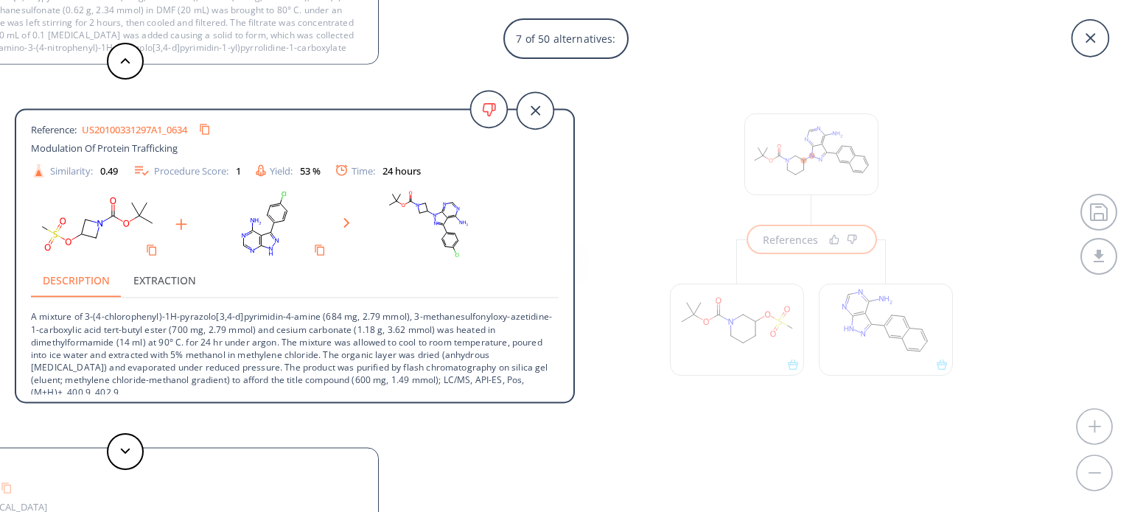
scroll to position [27, 0]
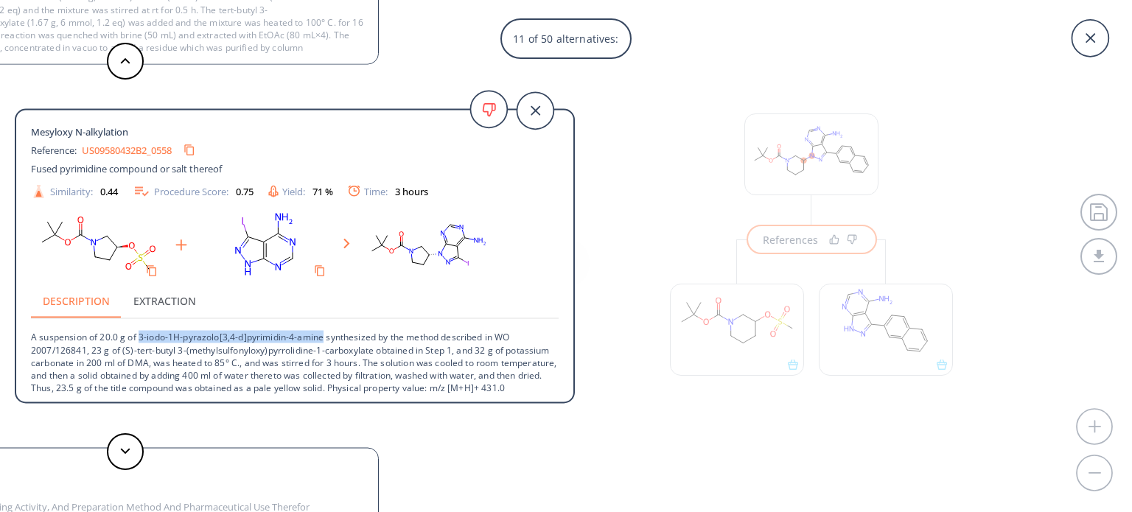
drag, startPoint x: 138, startPoint y: 338, endPoint x: 324, endPoint y: 339, distance: 186.5
click at [324, 339] on p "A suspension of 20.0 g of 3-iodo-1H-pyrazolo[3,4-d]pyrimidin-4-amine synthesize…" at bounding box center [295, 356] width 528 height 75
copy p "3-iodo-1H-pyrazolo[3,4-d]pyrimidin-4-amine"
